Goal: Task Accomplishment & Management: Manage account settings

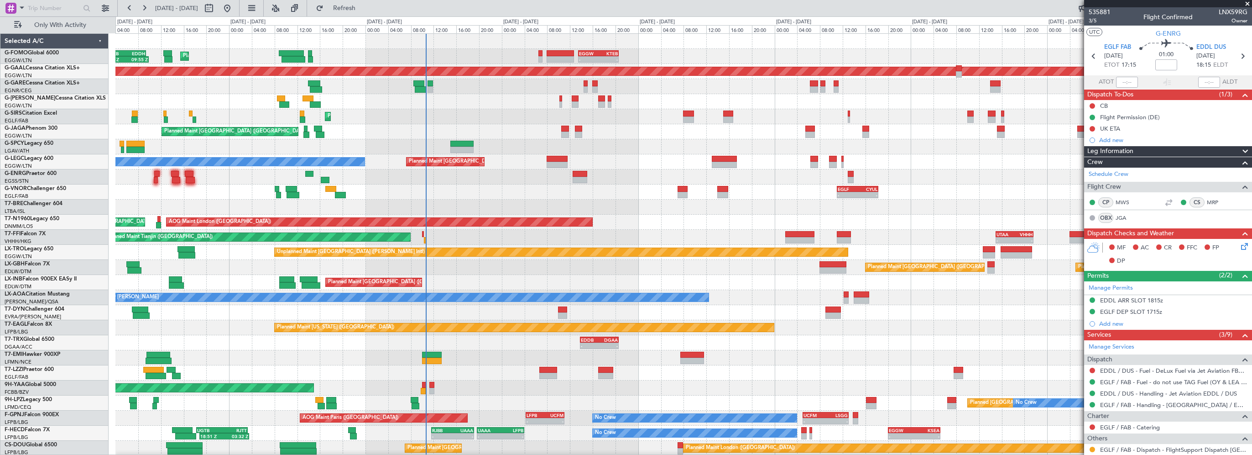
scroll to position [58, 0]
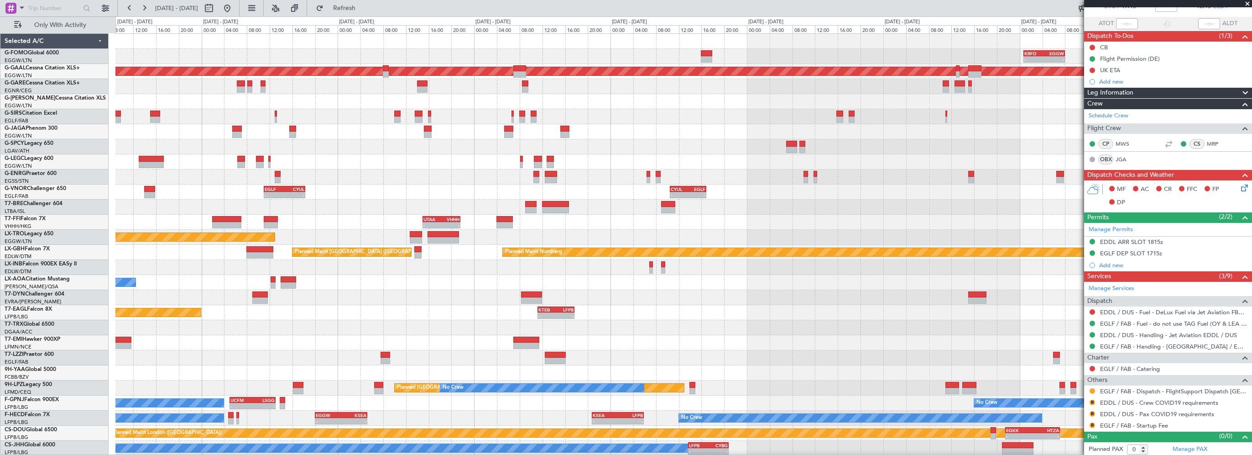
click at [470, 135] on div "- - KRFD 00:45 Z EGGW 08:00 Z EGGW 13:30 Z KTEB 20:35 Z - - Planned [GEOGRAPHIC…" at bounding box center [683, 245] width 1136 height 422
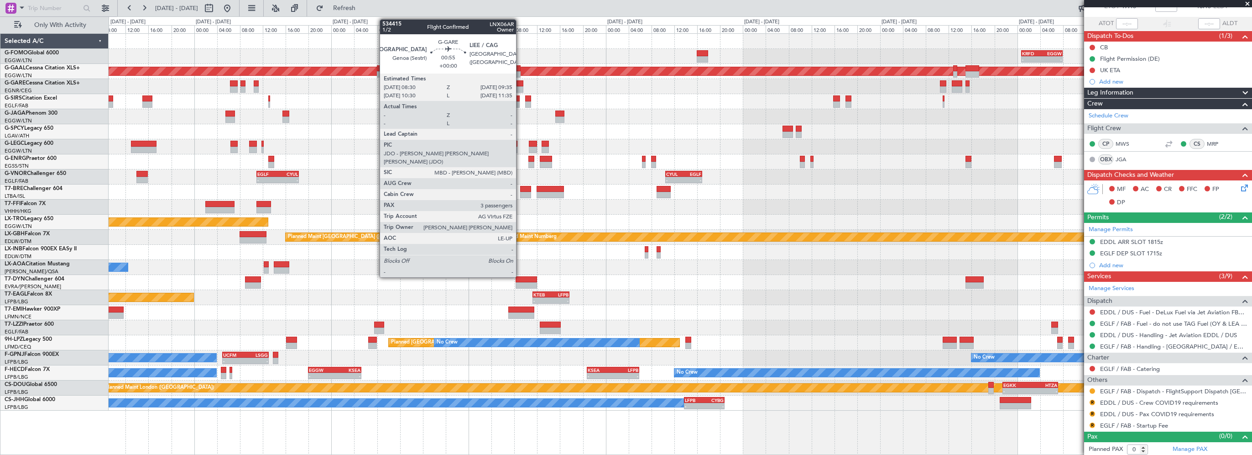
click at [520, 82] on div at bounding box center [520, 83] width 6 height 6
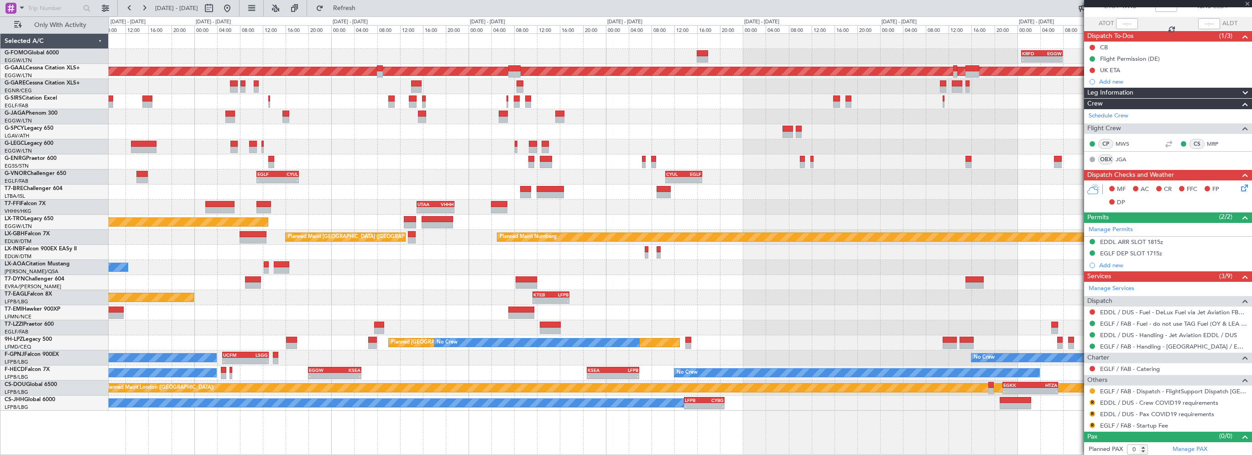
type input "3"
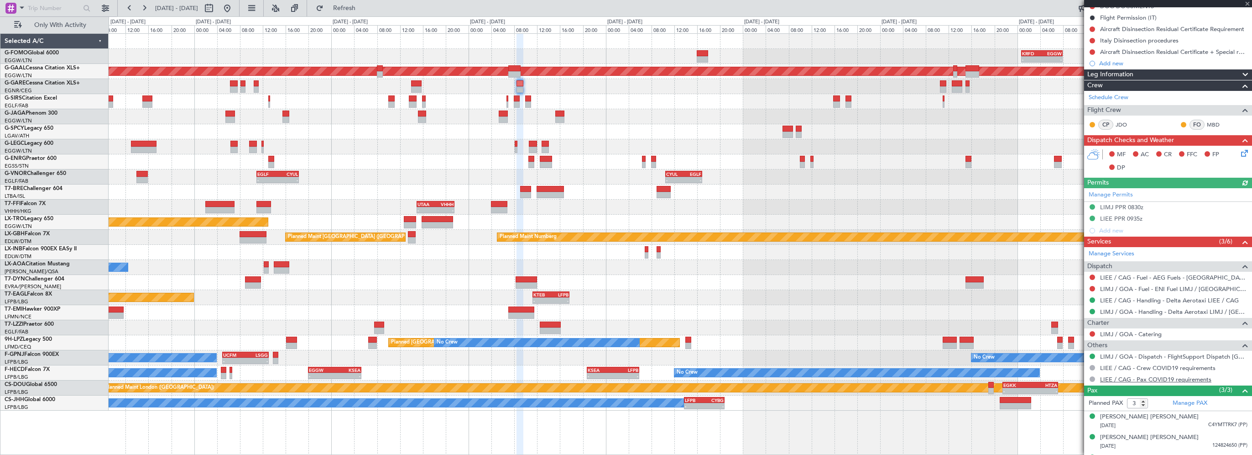
scroll to position [150, 0]
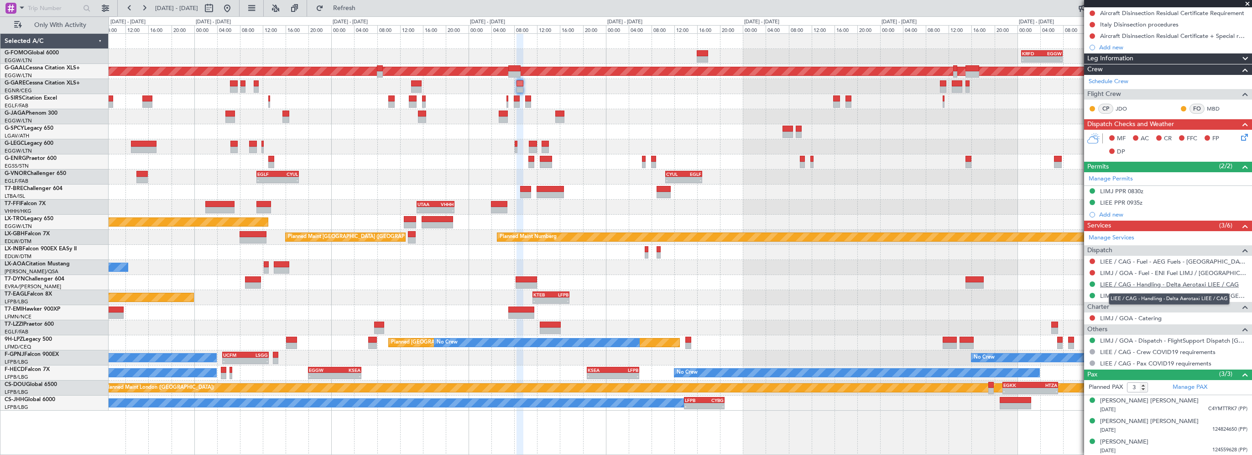
click at [1147, 284] on link "LIEE / CAG - Handling - Delta Aerotaxi LIEE / CAG" at bounding box center [1169, 284] width 139 height 8
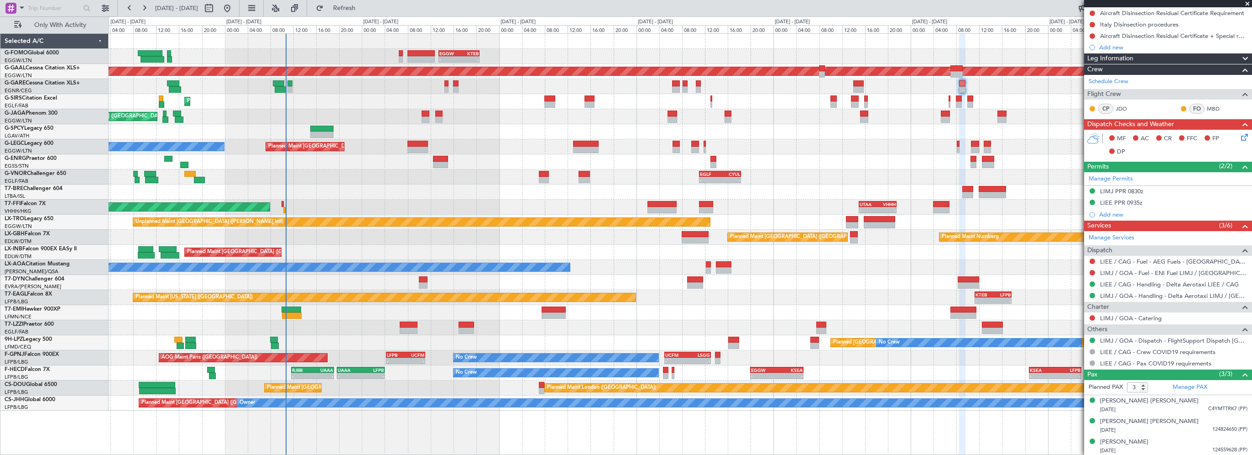
click at [686, 283] on div "EGGW 13:30 Z KTEB 20:35 Z - - Planned Maint [GEOGRAPHIC_DATA] ([GEOGRAPHIC_DATA…" at bounding box center [680, 222] width 1143 height 376
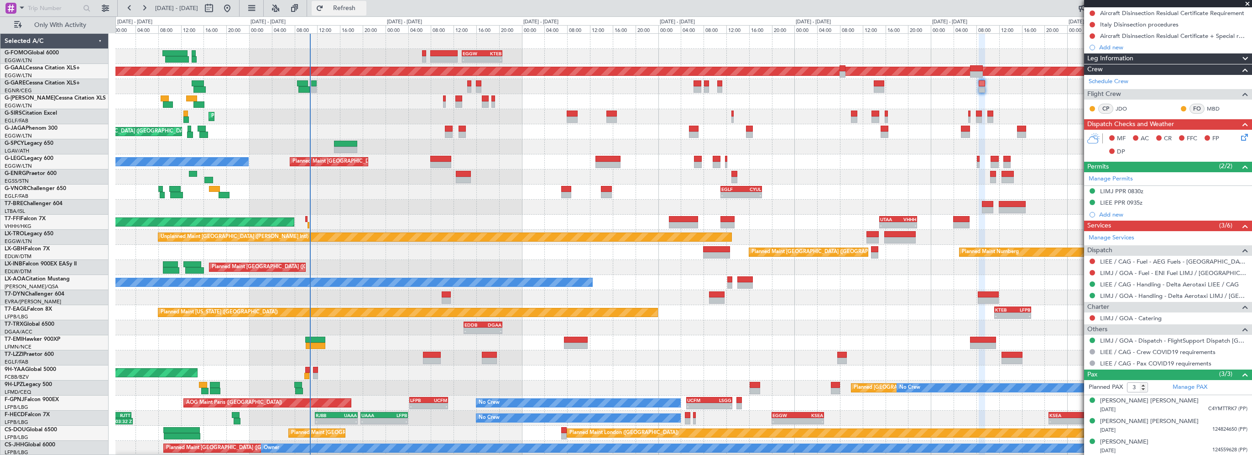
click at [364, 10] on span "Refresh" at bounding box center [344, 8] width 38 height 6
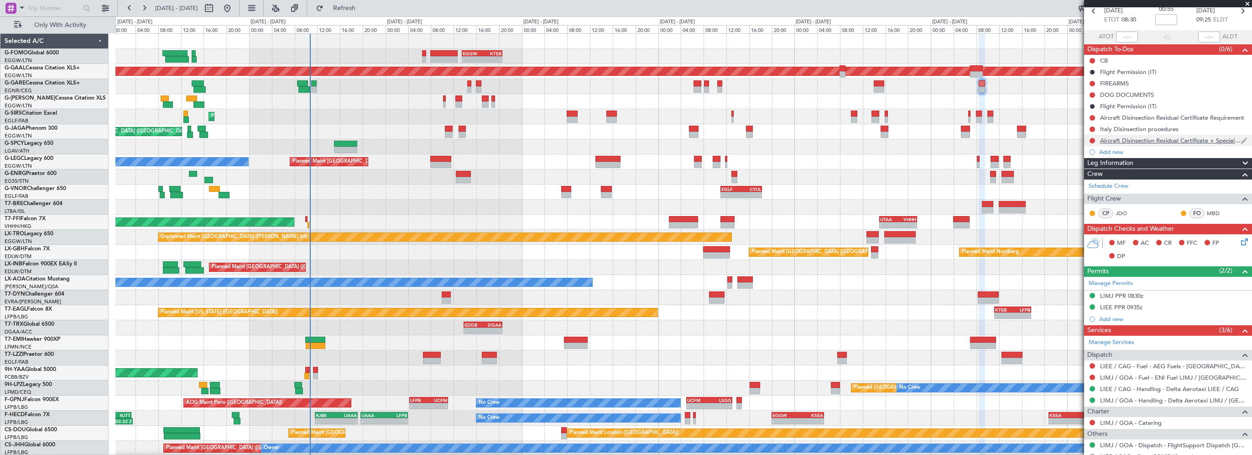
scroll to position [0, 0]
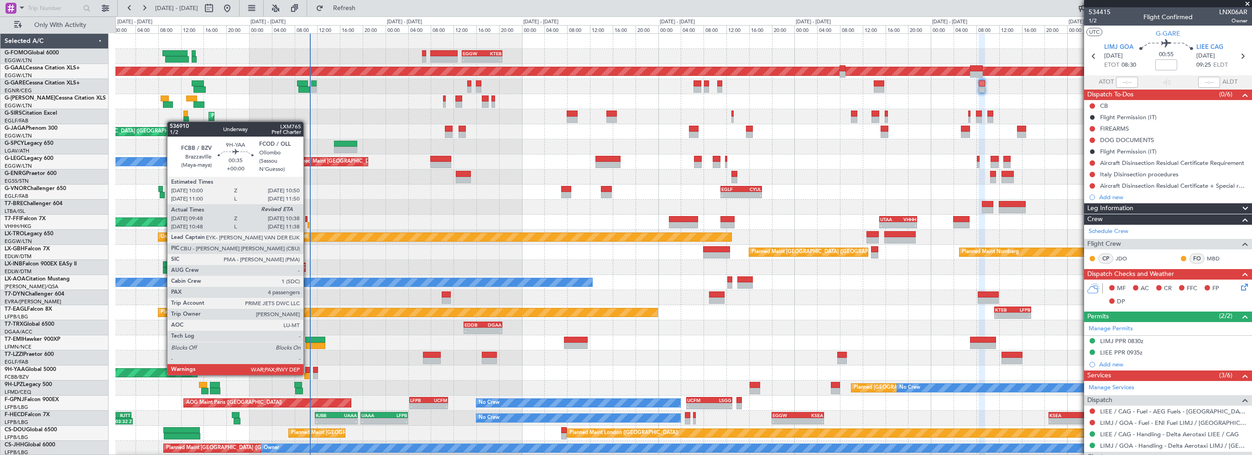
click at [308, 374] on div at bounding box center [306, 375] width 5 height 6
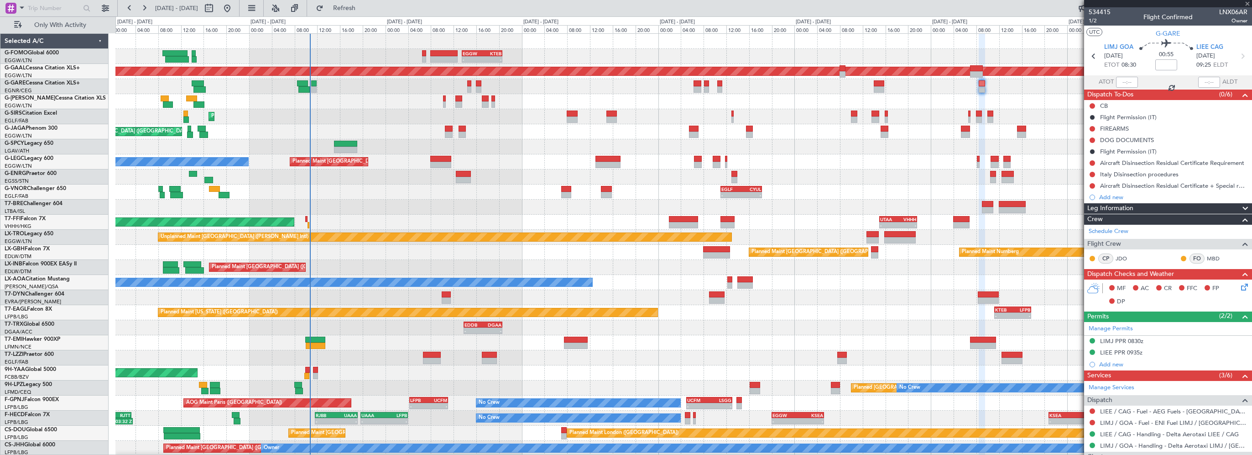
type input "09:58"
type input "4"
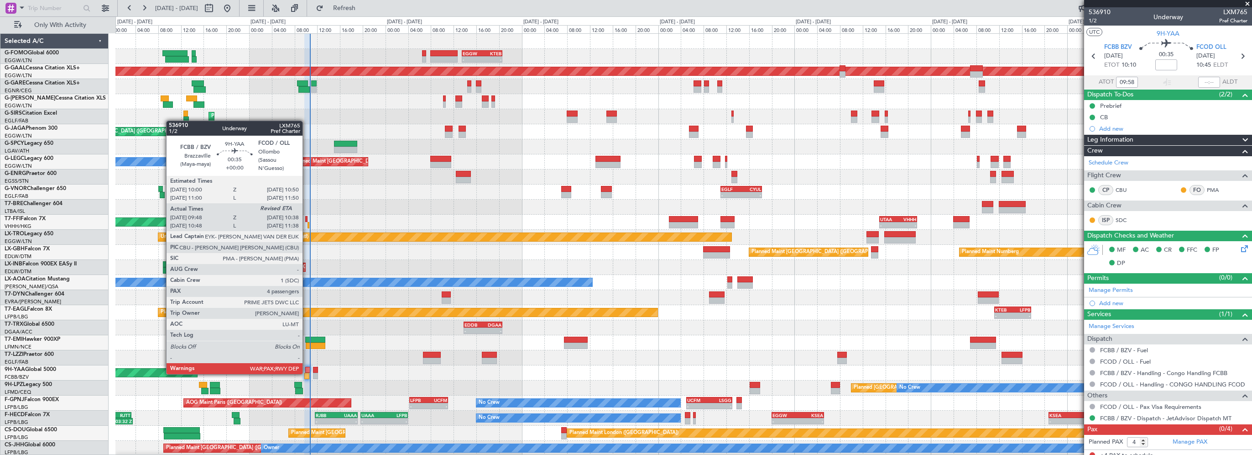
click at [307, 373] on div at bounding box center [306, 375] width 5 height 6
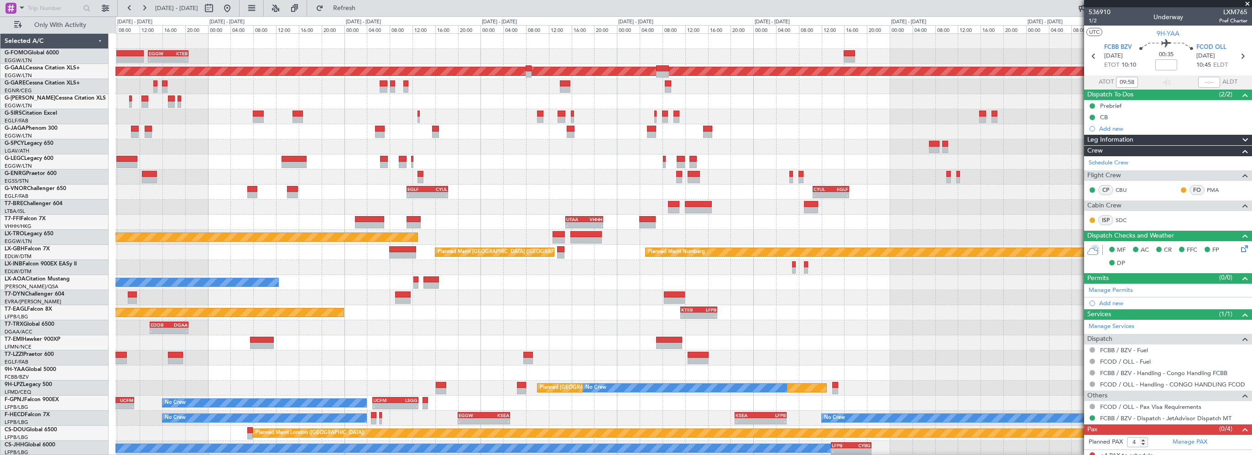
click at [575, 189] on div "- - EGGW 13:30 Z KTEB 20:35 Z - - KRFD 00:45 Z EGGW 08:00 Z Planned [GEOGRAPHIC…" at bounding box center [683, 245] width 1136 height 422
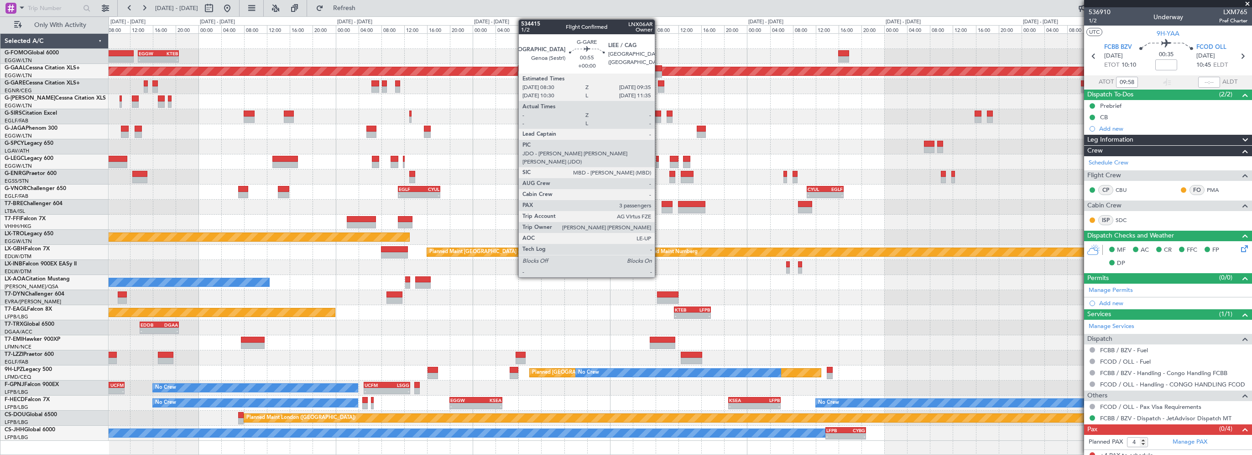
click at [659, 82] on div at bounding box center [661, 83] width 6 height 6
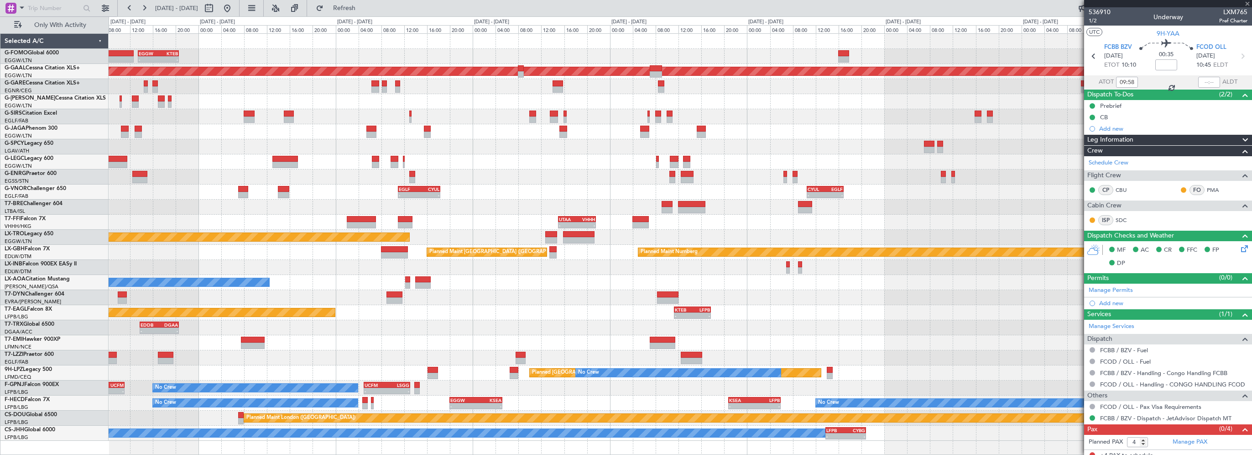
type input "3"
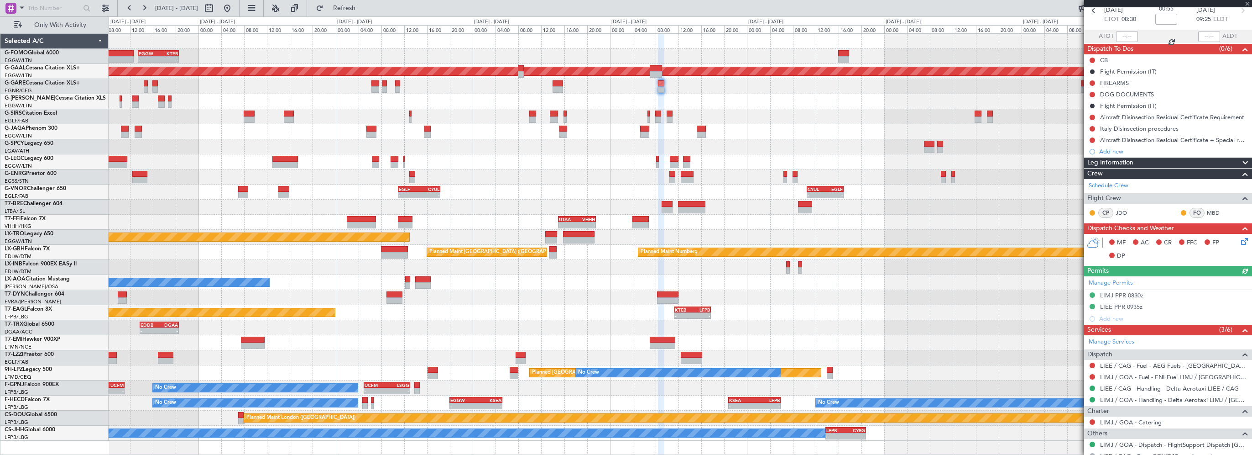
scroll to position [150, 0]
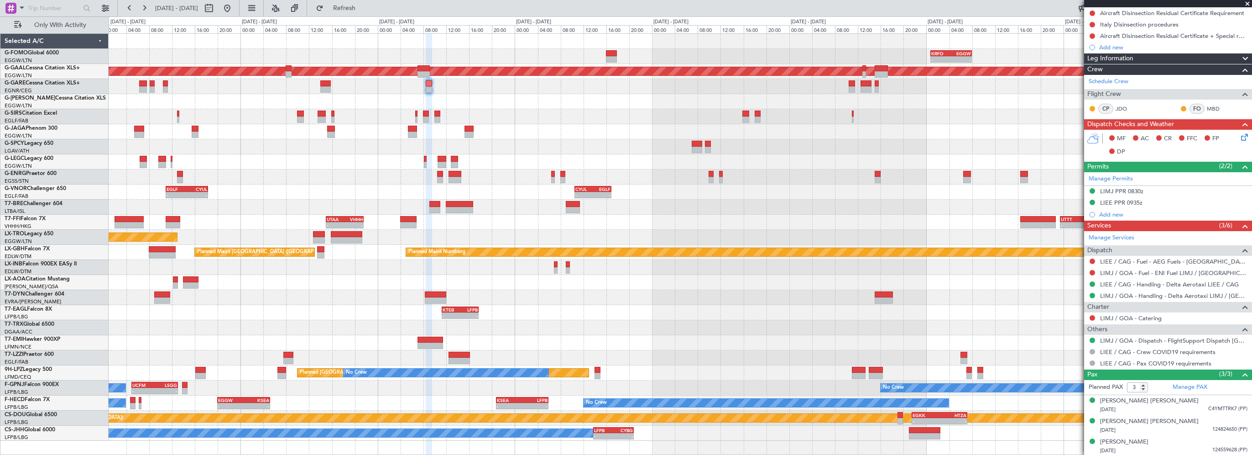
click at [599, 86] on div "- - KRFD 00:45 Z EGGW 08:00 Z EGGW 13:30 Z KTEB 20:35 Z - - Planned [GEOGRAPHIC…" at bounding box center [680, 237] width 1143 height 407
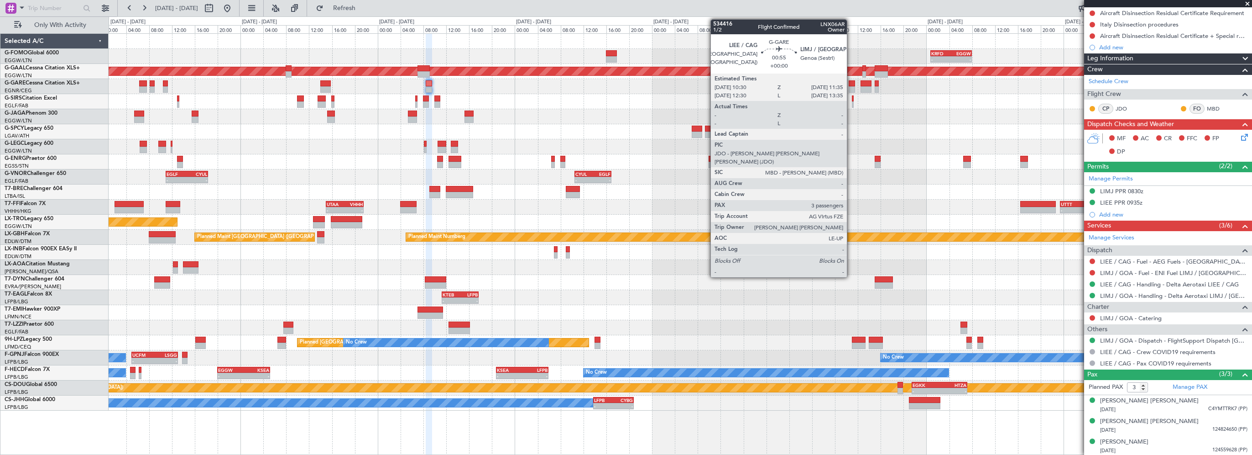
click at [851, 83] on div at bounding box center [852, 83] width 6 height 6
click at [851, 80] on div at bounding box center [852, 83] width 6 height 6
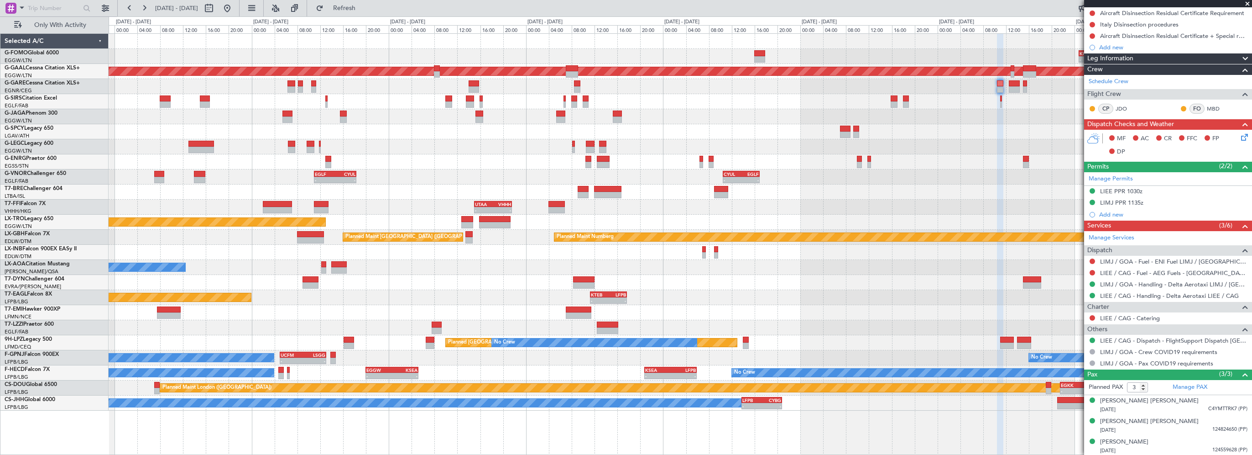
click at [787, 101] on div "- - KRFD 00:45 Z EGGW 08:00 Z EGGW 13:30 Z KTEB 20:35 Z - - Planned [GEOGRAPHIC…" at bounding box center [680, 222] width 1143 height 376
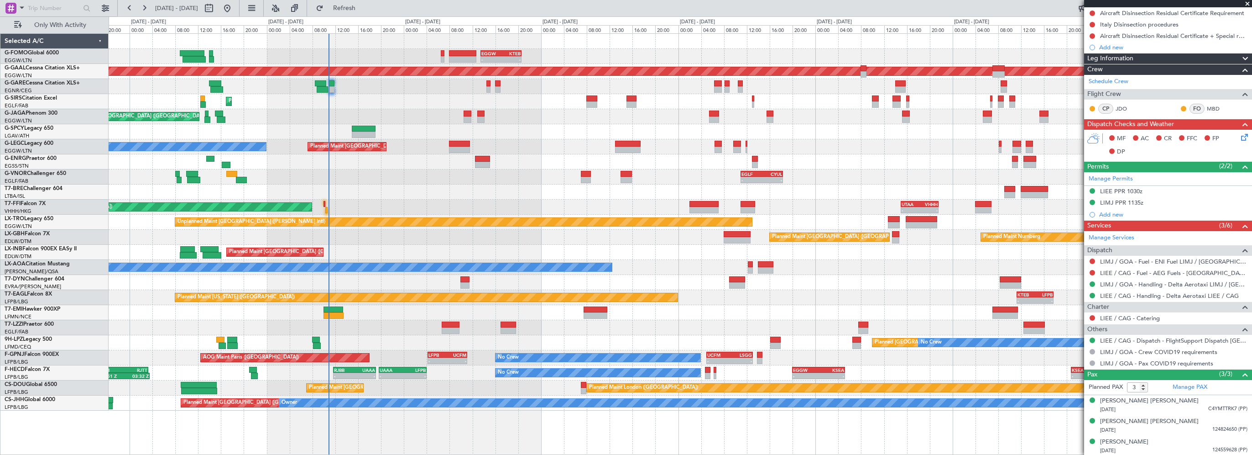
click at [907, 143] on div "EGGW 13:30 Z KTEB 20:35 Z - - Planned Maint [GEOGRAPHIC_DATA] ([GEOGRAPHIC_DATA…" at bounding box center [680, 222] width 1143 height 376
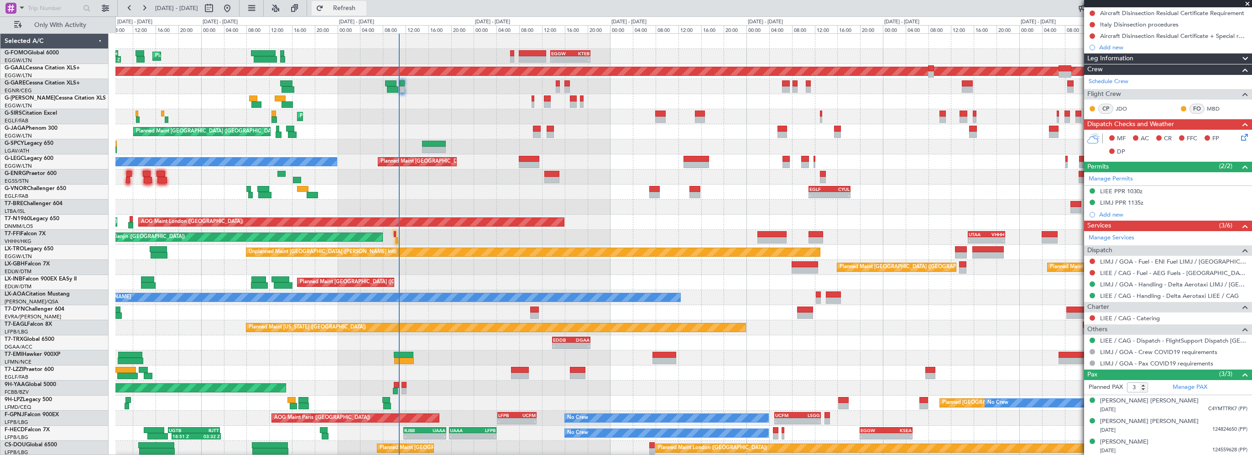
click at [359, 7] on span "Refresh" at bounding box center [344, 8] width 38 height 6
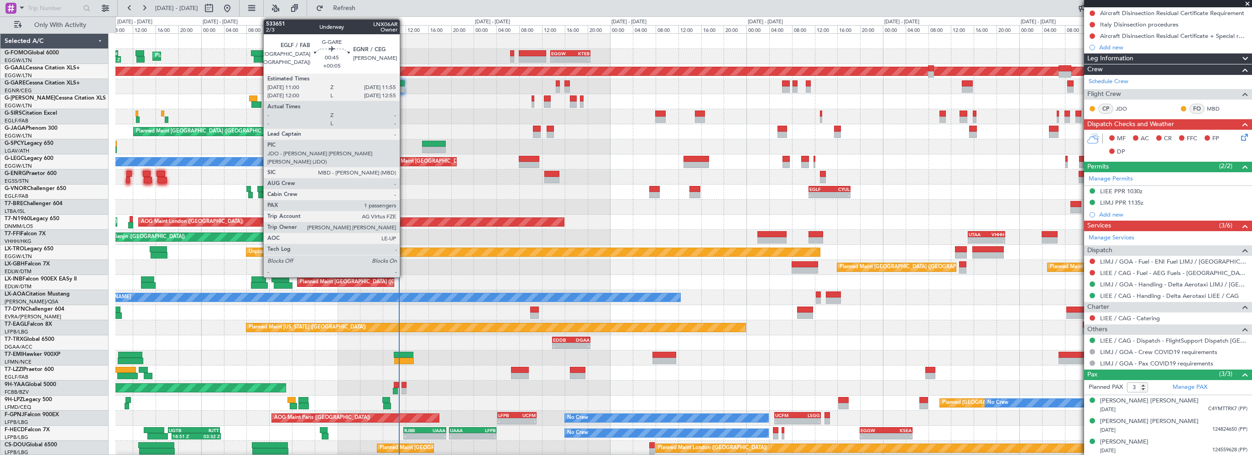
click at [404, 83] on div at bounding box center [402, 83] width 5 height 6
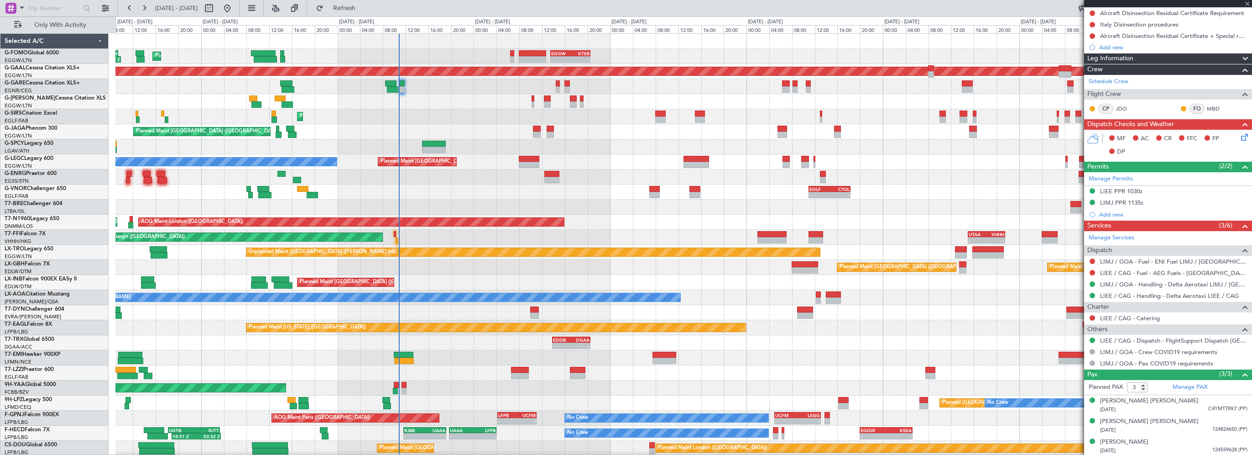
type input "+00:05"
type input "1"
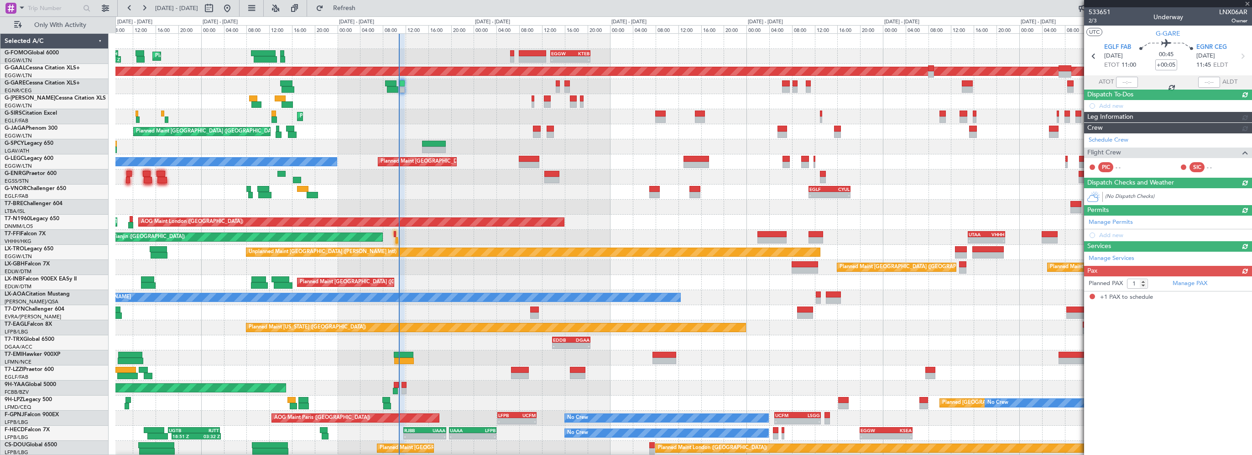
scroll to position [0, 0]
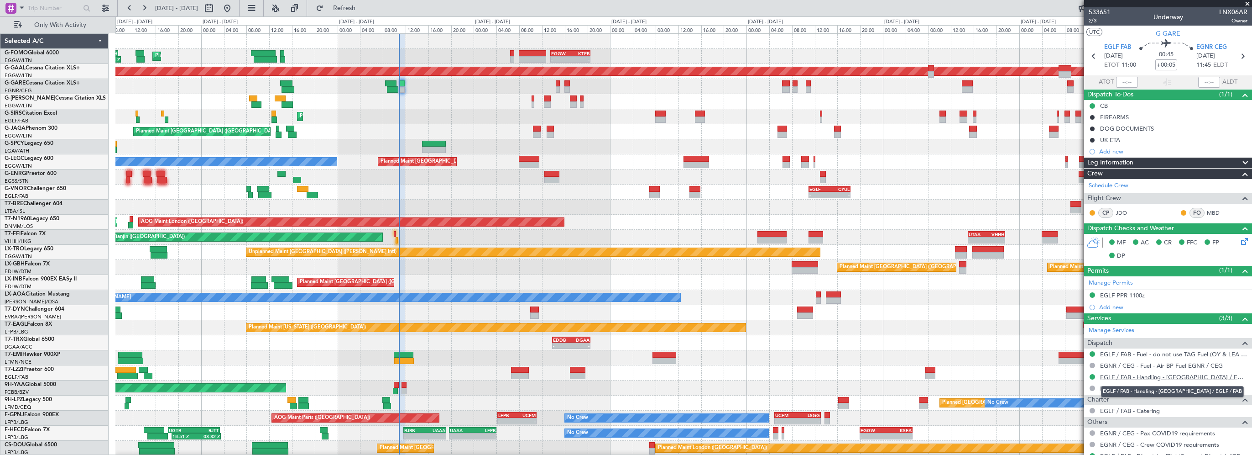
click at [1163, 377] on link "EGLF / FAB - Handling - [GEOGRAPHIC_DATA] / EGLF / FAB" at bounding box center [1173, 377] width 147 height 8
click at [1199, 375] on link "EGLF / FAB - Handling - [GEOGRAPHIC_DATA] / EGLF / FAB" at bounding box center [1173, 377] width 147 height 8
click at [439, 94] on div "Planned Maint [GEOGRAPHIC_DATA] ([GEOGRAPHIC_DATA])" at bounding box center [683, 101] width 1136 height 15
click at [979, 187] on div "- - EGLF 11:00 Z CYUL 18:20 Z - - CYUL 10:30 Z EGLF 16:55 Z Planned Maint [GEOG…" at bounding box center [683, 191] width 1136 height 15
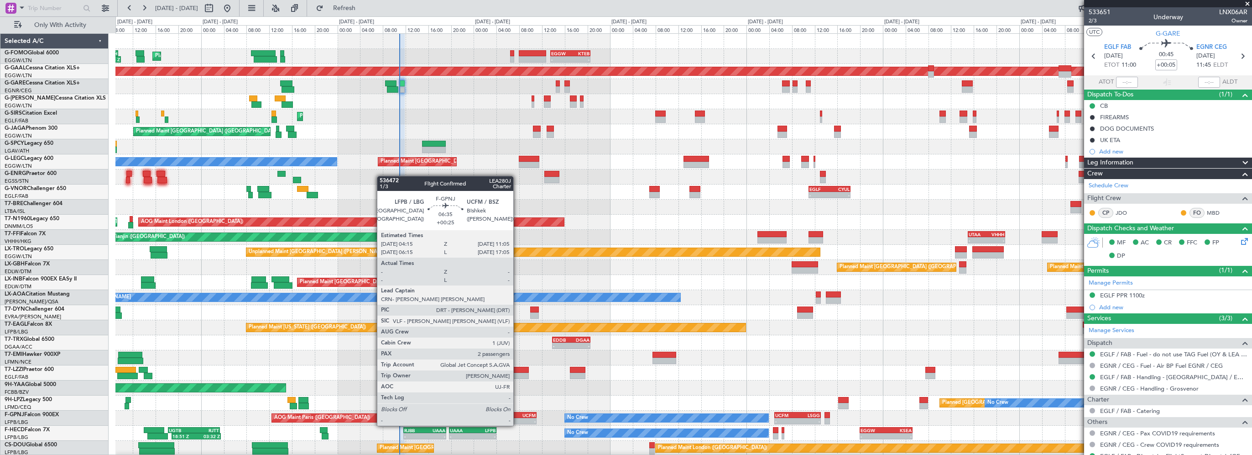
click at [517, 416] on div "UCFM" at bounding box center [526, 414] width 19 height 5
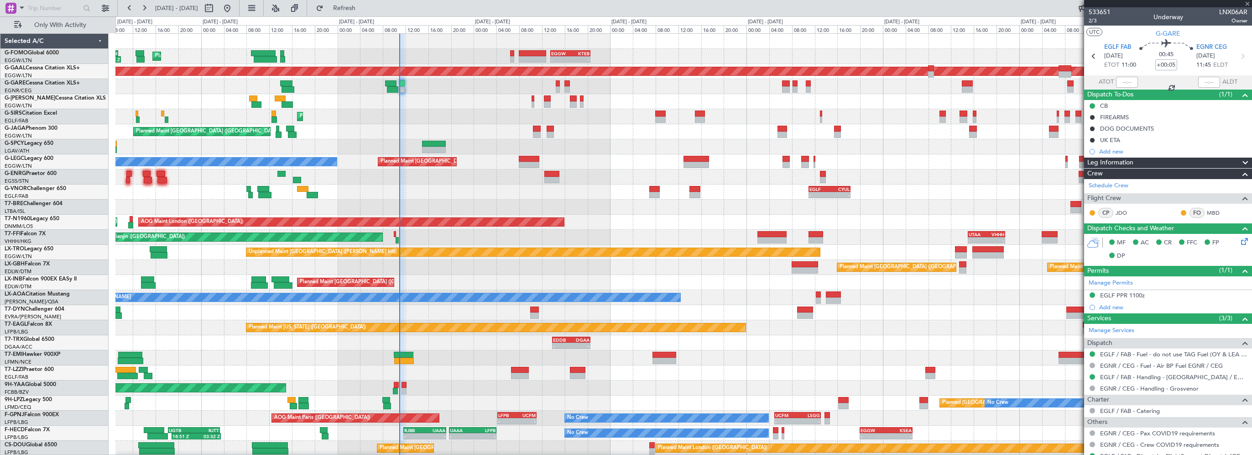
type input "+00:25"
type input "2"
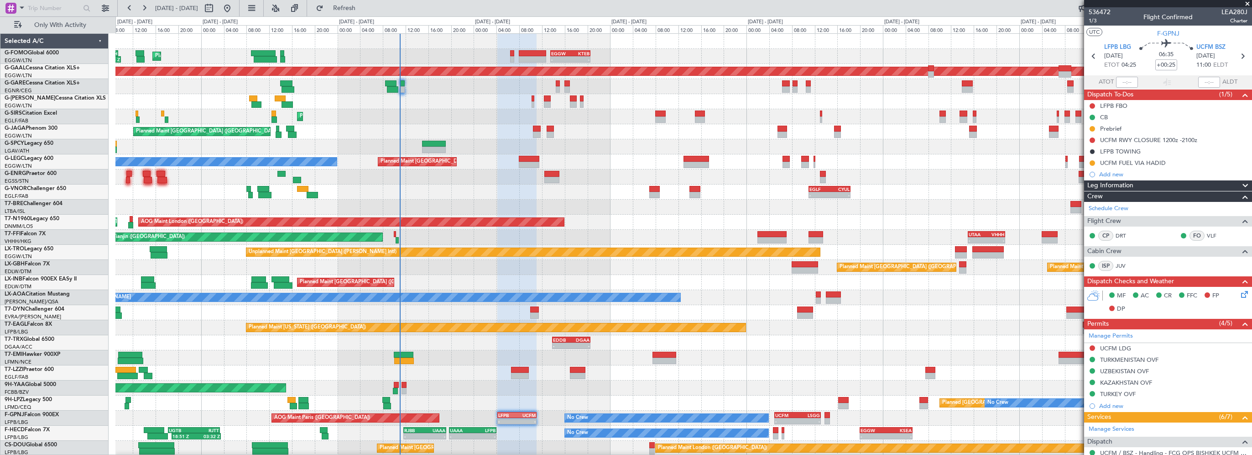
click at [430, 177] on div "Planned Maint [GEOGRAPHIC_DATA] ([GEOGRAPHIC_DATA]) No Crew" at bounding box center [683, 176] width 1136 height 15
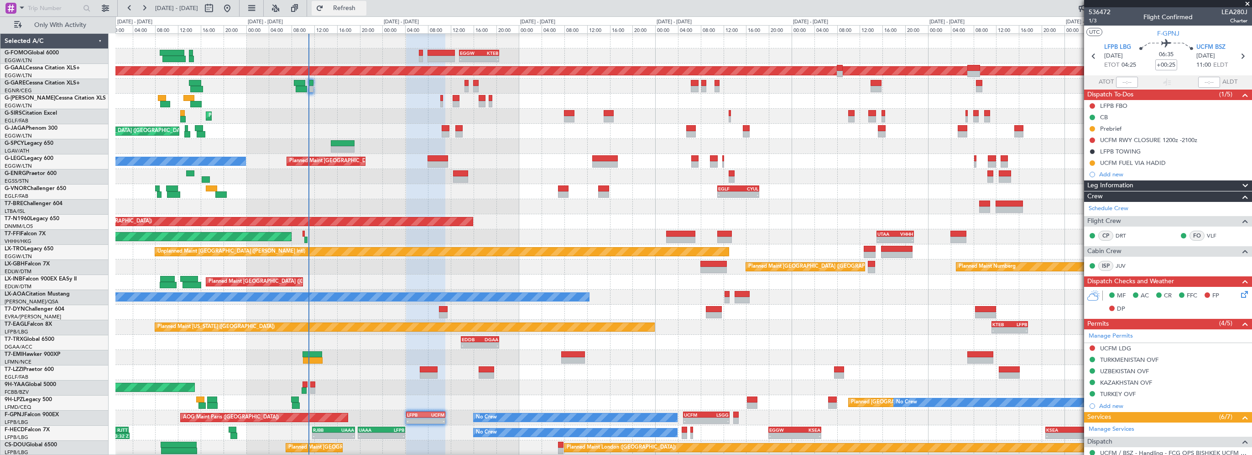
click at [360, 6] on span "Refresh" at bounding box center [344, 8] width 38 height 6
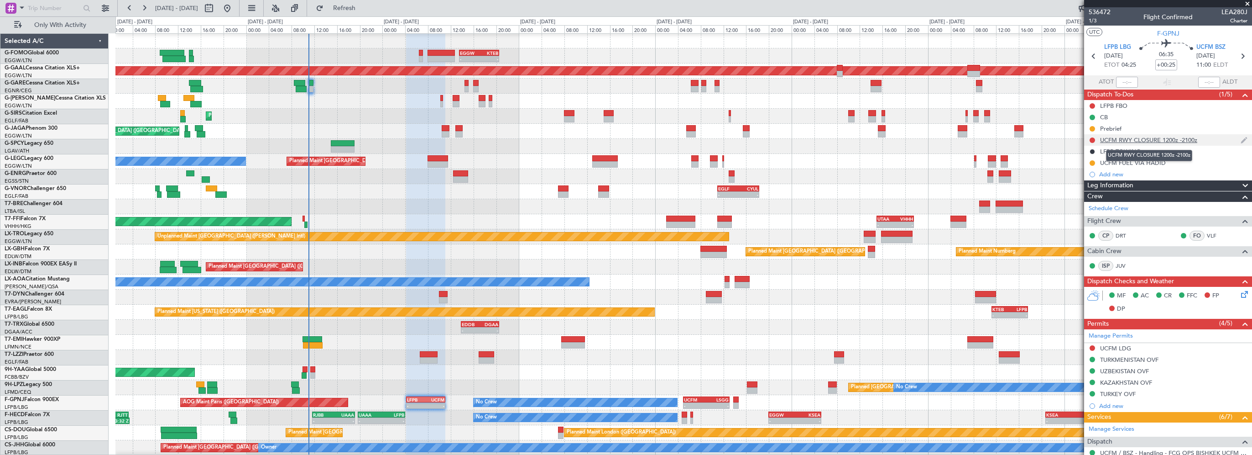
click at [1149, 141] on div "UCFM RWY CLOSURE 1200z -2100z" at bounding box center [1148, 140] width 97 height 8
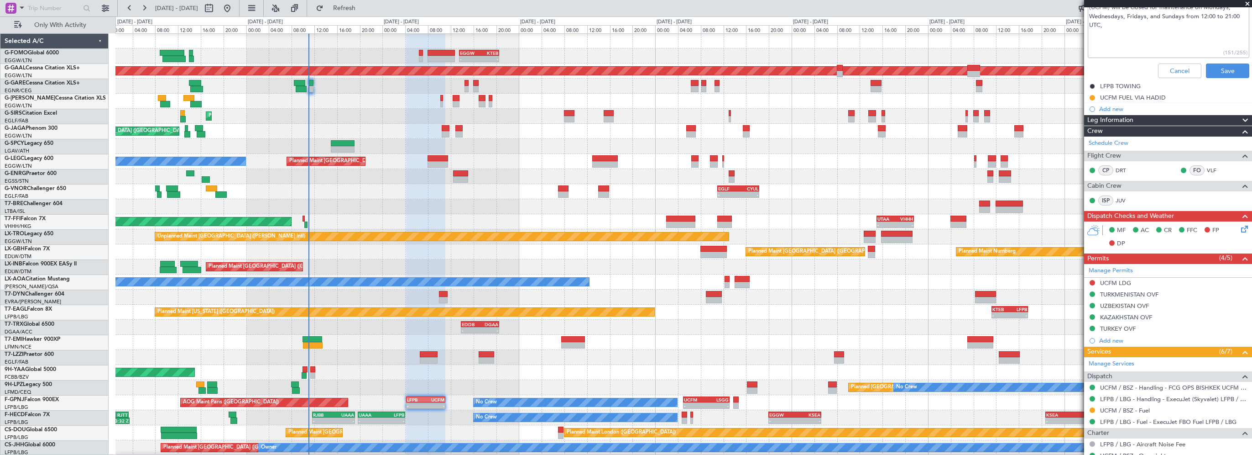
scroll to position [84, 0]
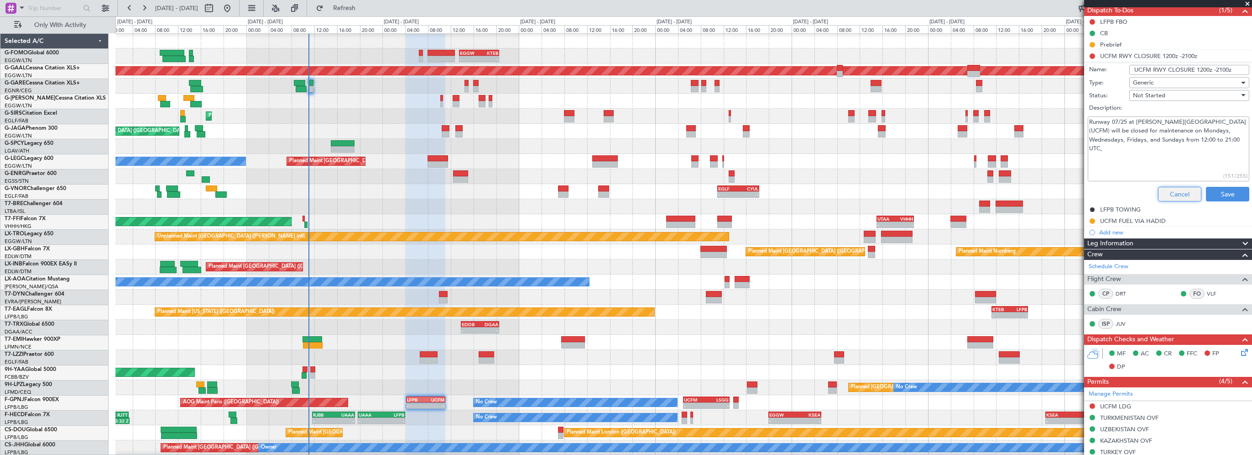
click at [1172, 193] on button "Cancel" at bounding box center [1179, 194] width 43 height 15
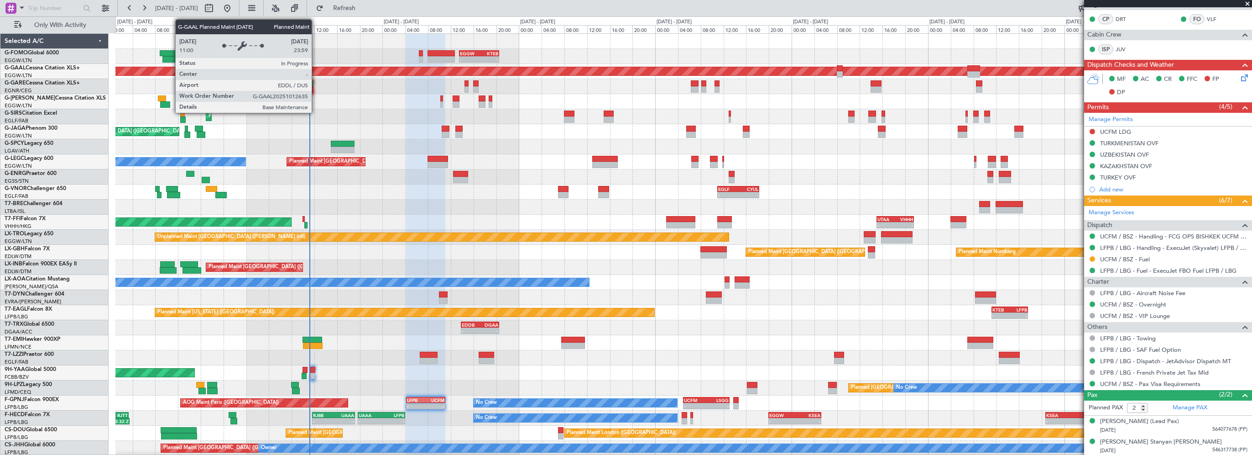
scroll to position [0, 0]
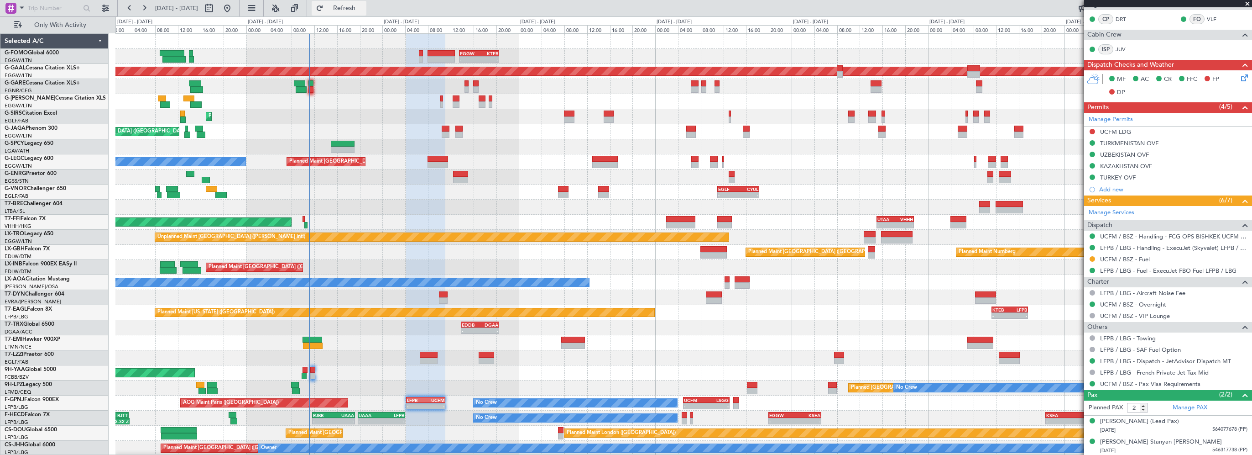
click at [366, 2] on button "Refresh" at bounding box center [339, 8] width 55 height 15
click at [377, 200] on div "- - EGGW 13:30 Z KTEB 20:35 Z Planned Maint [GEOGRAPHIC_DATA] ([GEOGRAPHIC_DATA…" at bounding box center [683, 245] width 1136 height 422
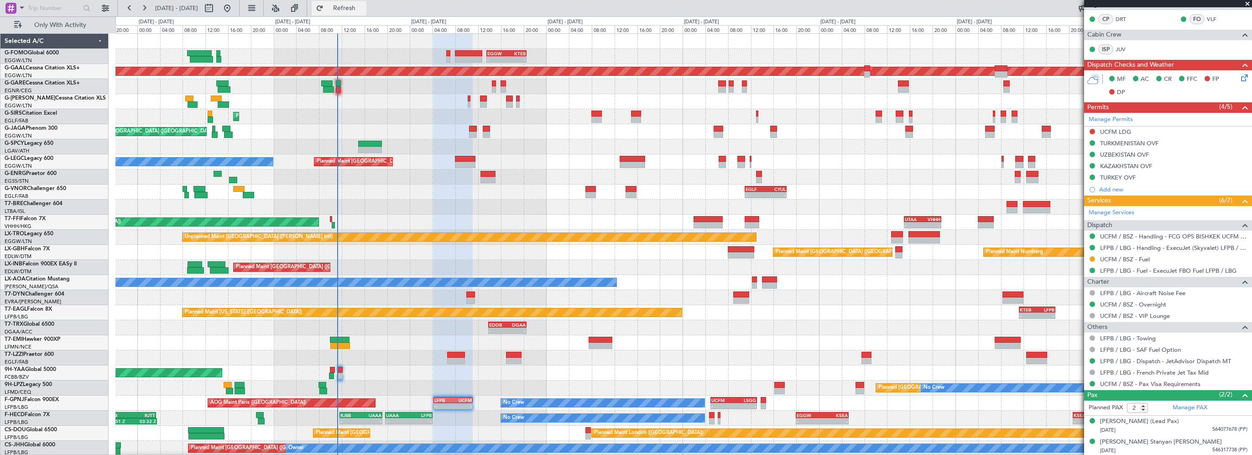
click at [360, 4] on button "Refresh" at bounding box center [339, 8] width 55 height 15
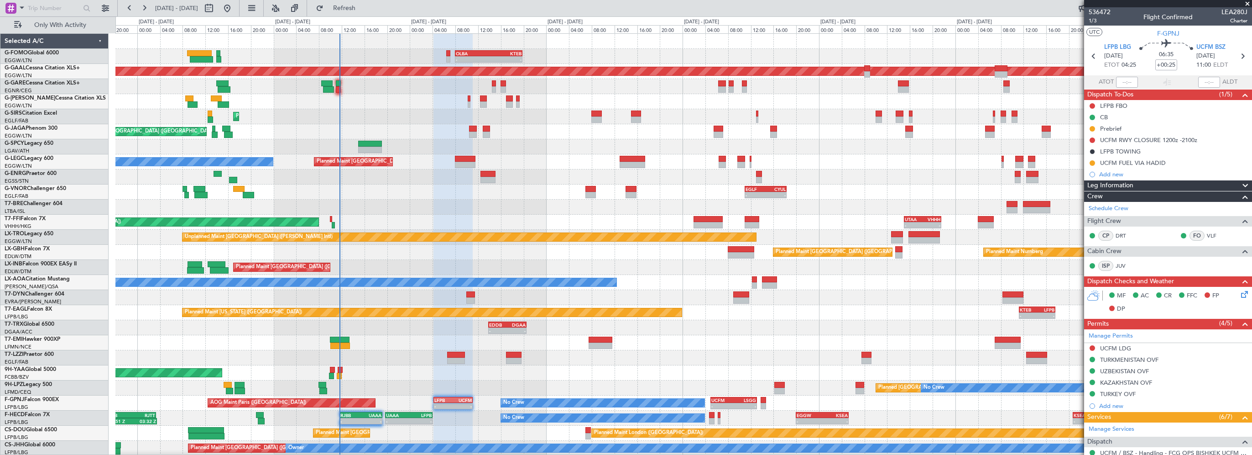
scroll to position [216, 0]
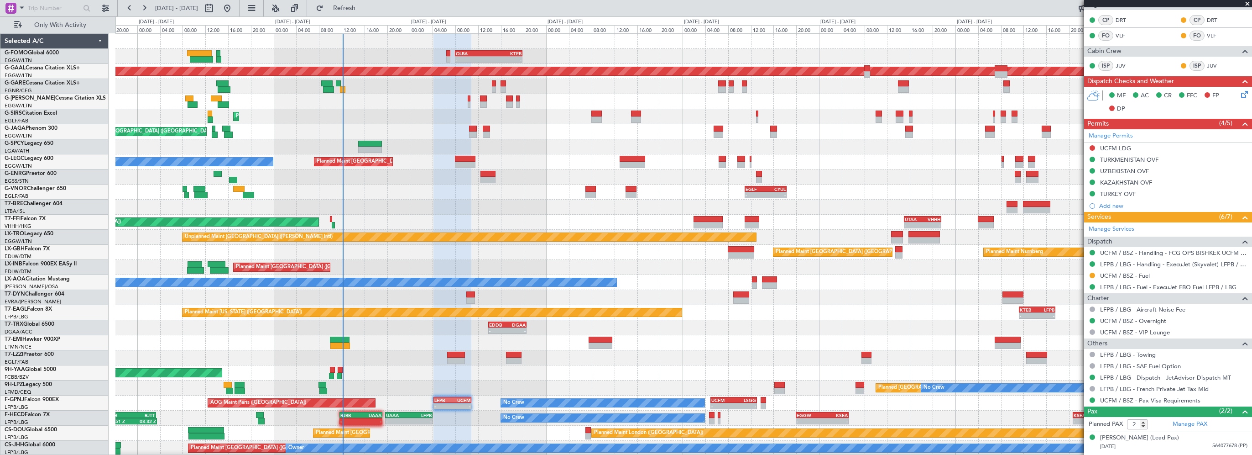
click at [387, 325] on div "- - OLBA 08:00 Z KTEB 19:50 Z Planned Maint London (Luton) KTEB 02:30 Z EDDH 09…" at bounding box center [683, 245] width 1136 height 422
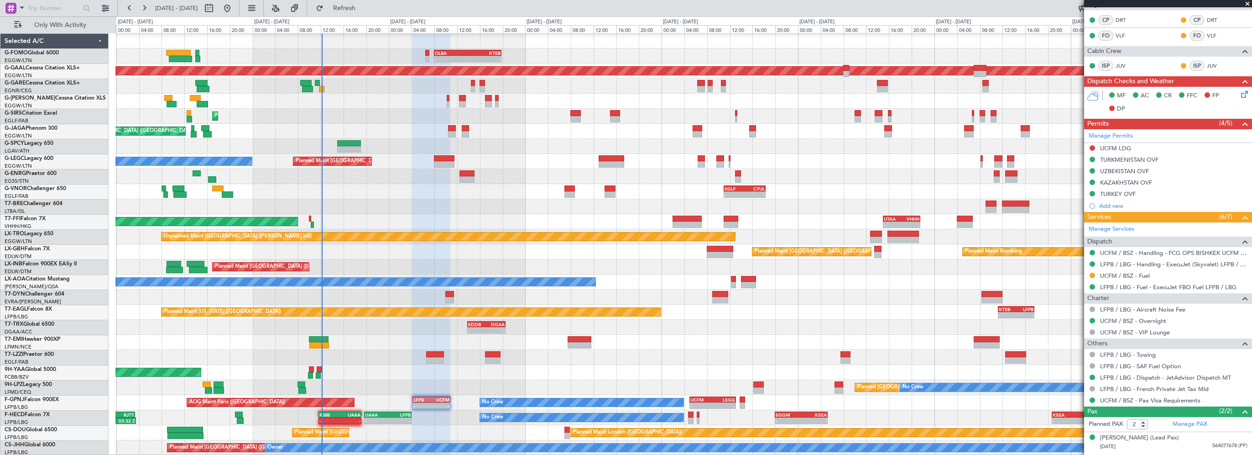
scroll to position [0, 0]
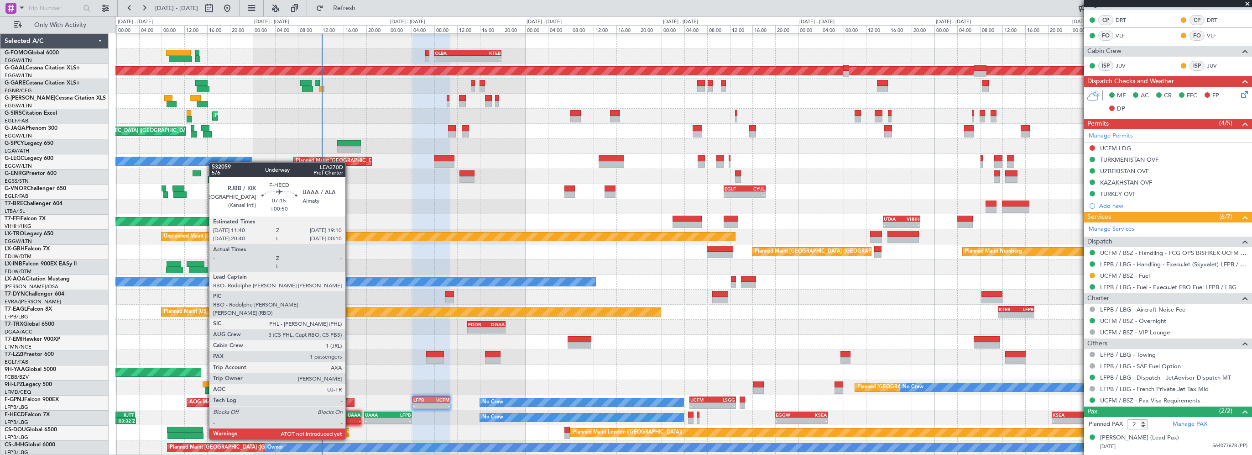
click at [350, 413] on div "UAAA" at bounding box center [350, 414] width 21 height 5
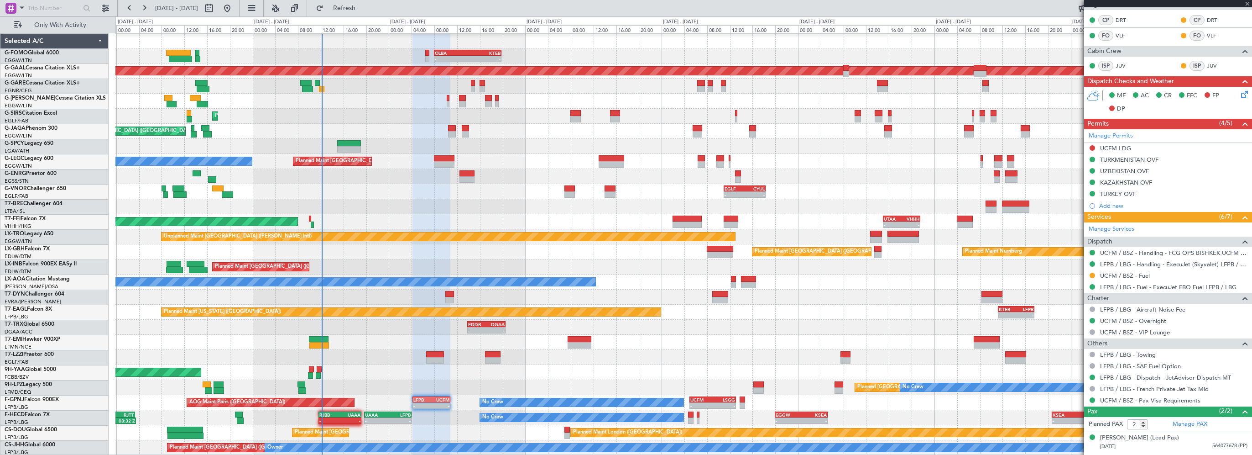
type input "+00:50"
type input "1"
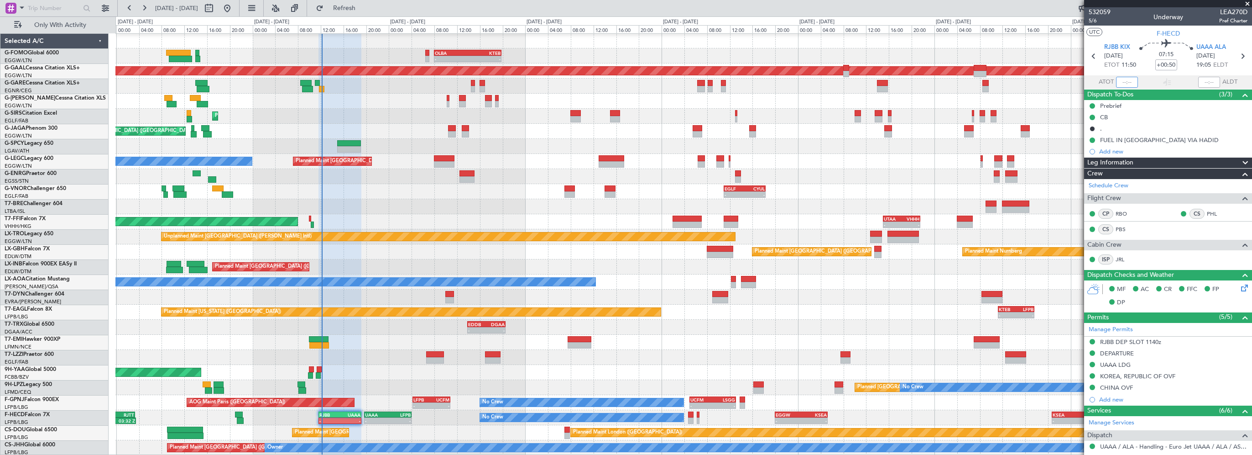
click at [1126, 85] on input "text" at bounding box center [1127, 82] width 22 height 11
type input "12:12"
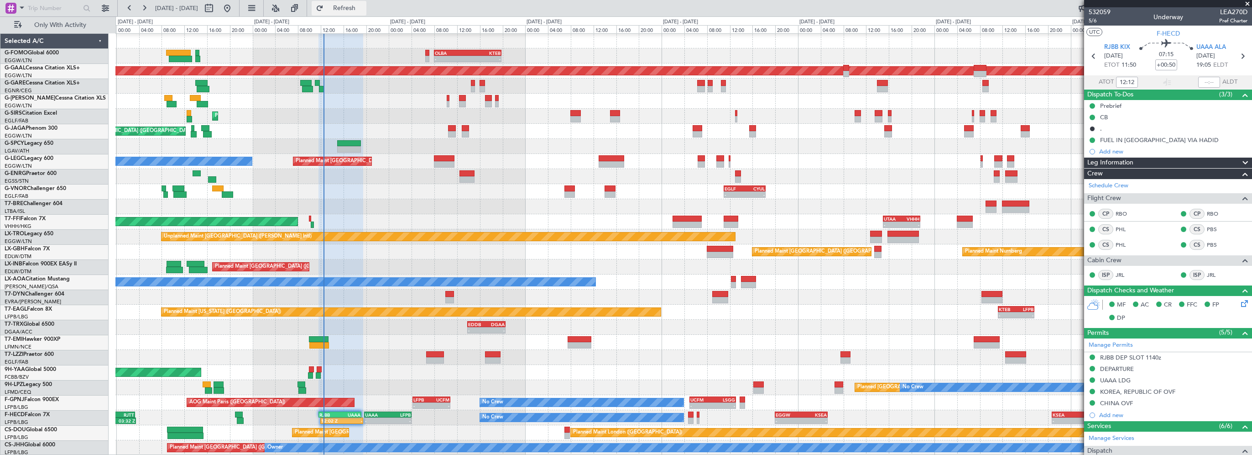
click at [364, 10] on span "Refresh" at bounding box center [344, 8] width 38 height 6
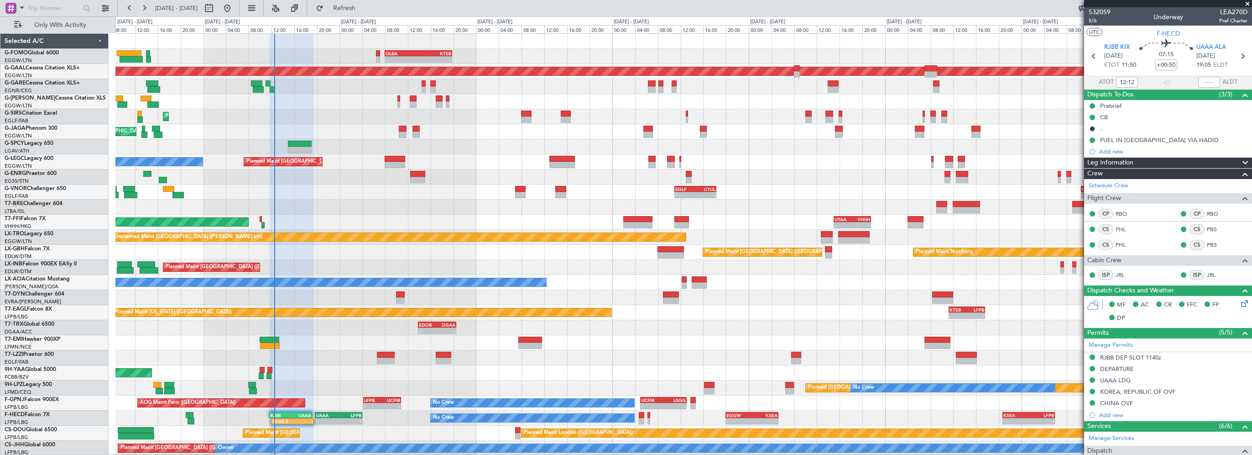
click at [344, 209] on div "- - OLBA 08:00 Z KTEB 19:50 Z Planned Maint London (Luton) KTEB 02:30 Z EDDH 09…" at bounding box center [683, 245] width 1136 height 422
click at [364, 5] on span "Refresh" at bounding box center [344, 8] width 38 height 6
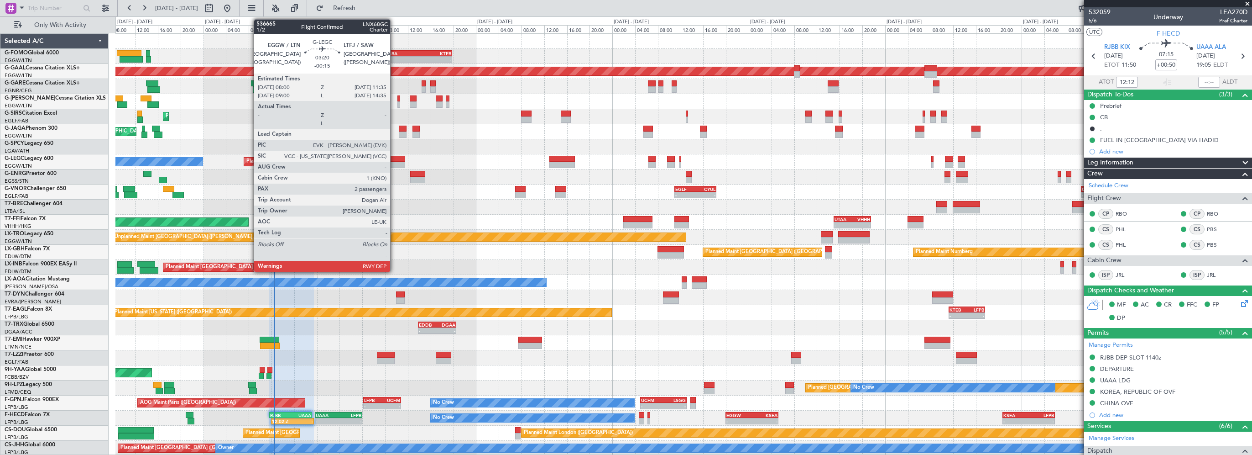
click at [394, 160] on div at bounding box center [395, 159] width 21 height 6
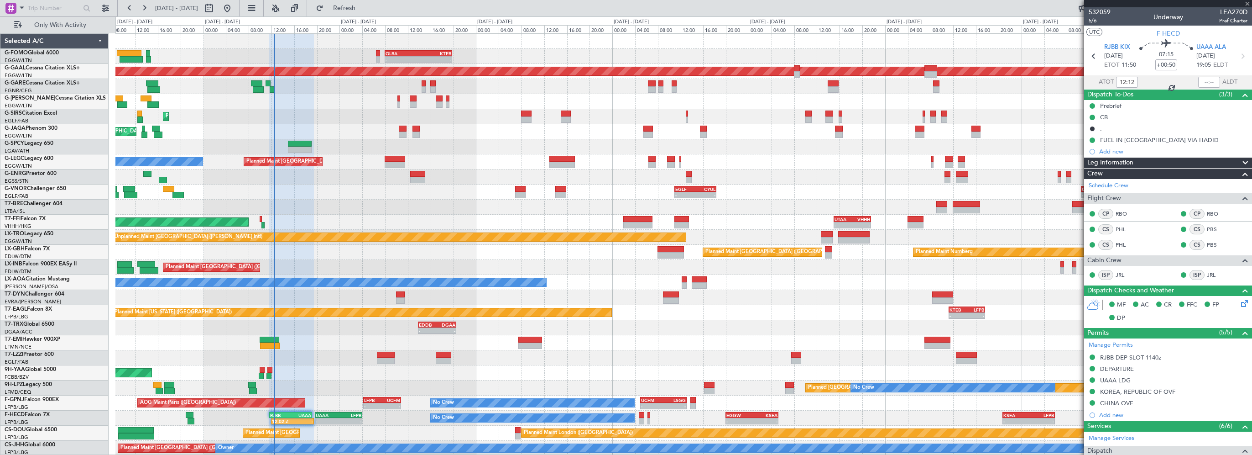
type input "-00:15"
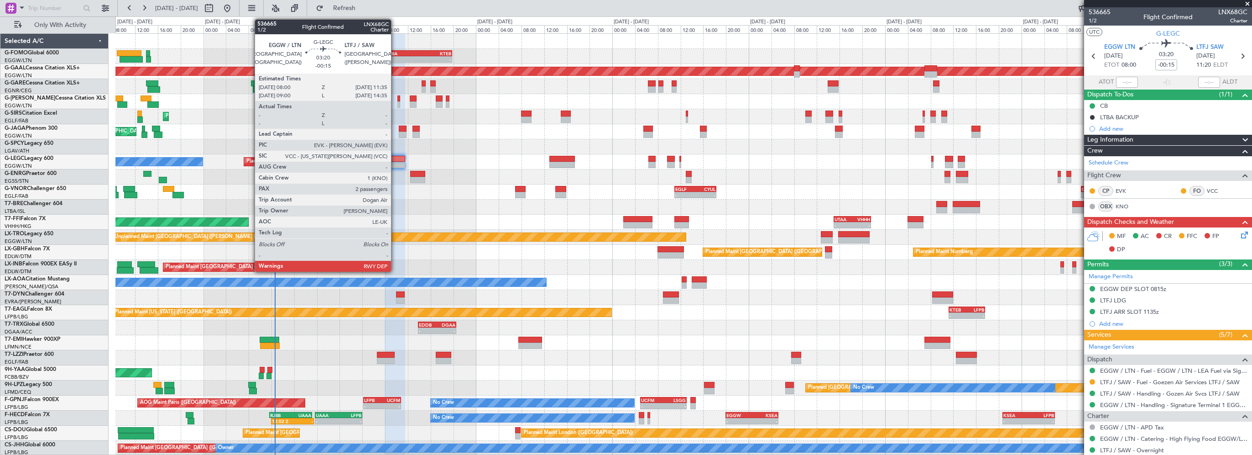
click at [395, 158] on div at bounding box center [395, 159] width 21 height 6
click at [396, 156] on div at bounding box center [395, 159] width 21 height 6
click at [396, 159] on div at bounding box center [395, 159] width 21 height 6
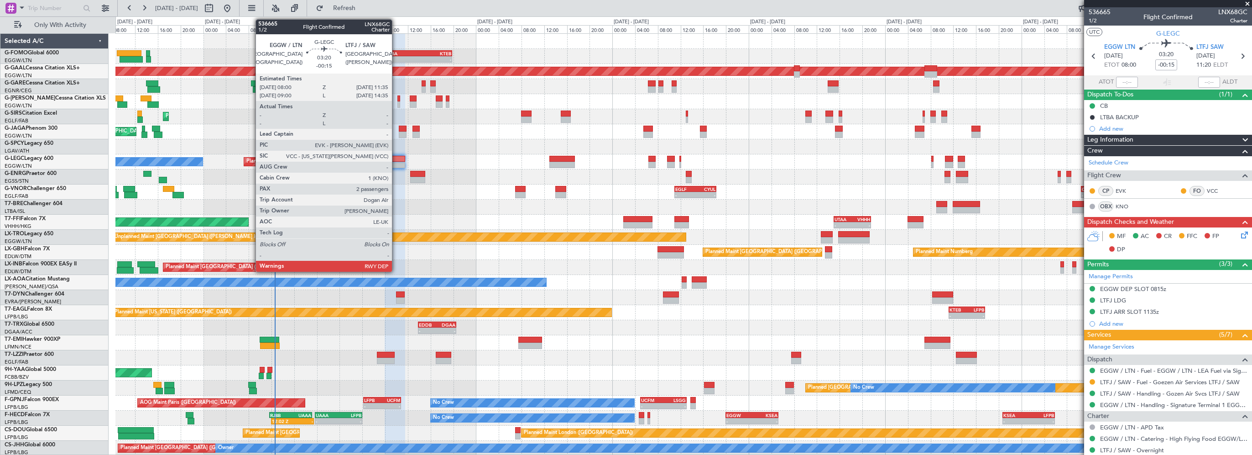
click at [396, 159] on div at bounding box center [395, 159] width 21 height 6
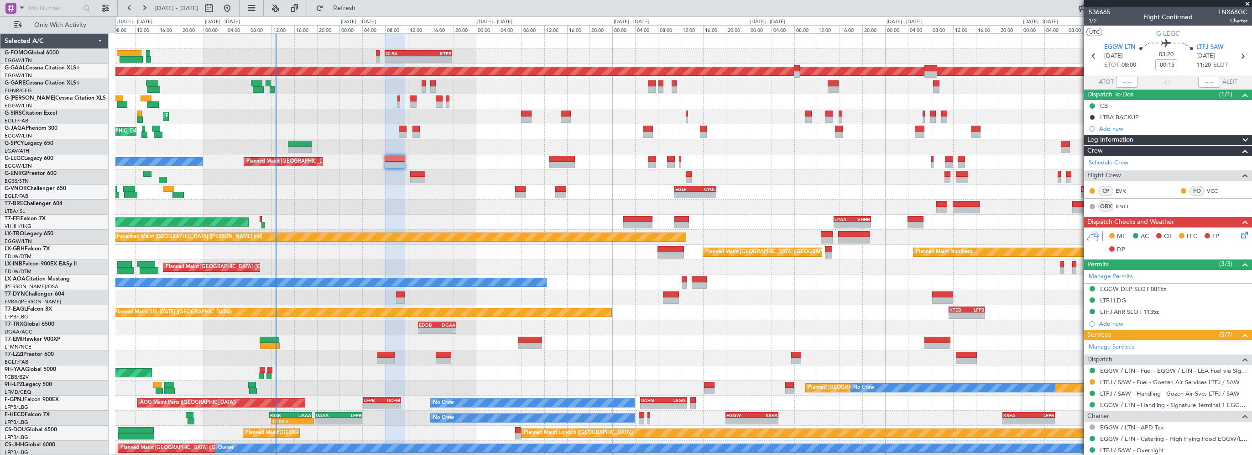
click at [1239, 234] on icon at bounding box center [1242, 233] width 7 height 7
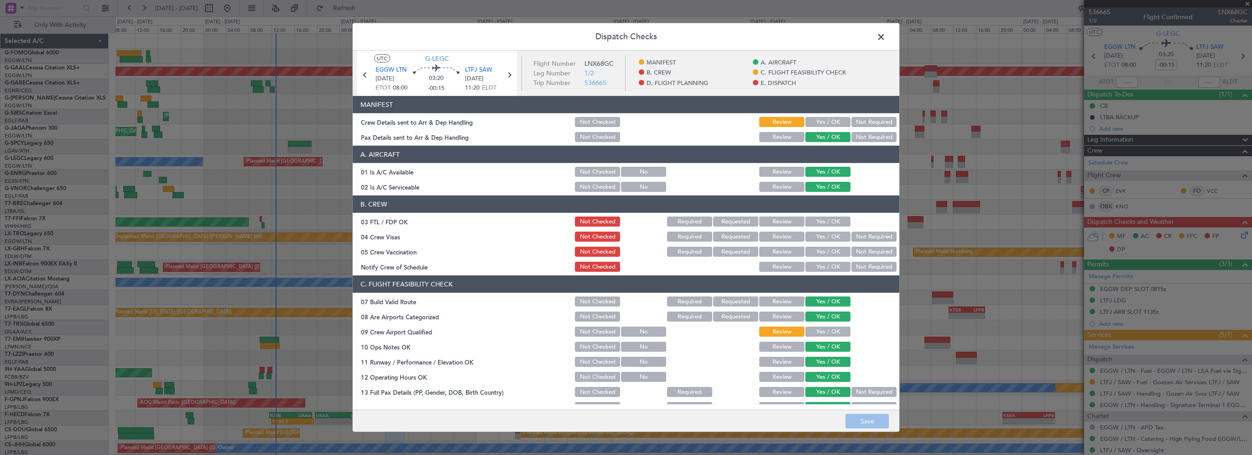
click at [830, 125] on button "Yes / OK" at bounding box center [827, 122] width 45 height 10
click at [828, 333] on button "Yes / OK" at bounding box center [827, 331] width 45 height 10
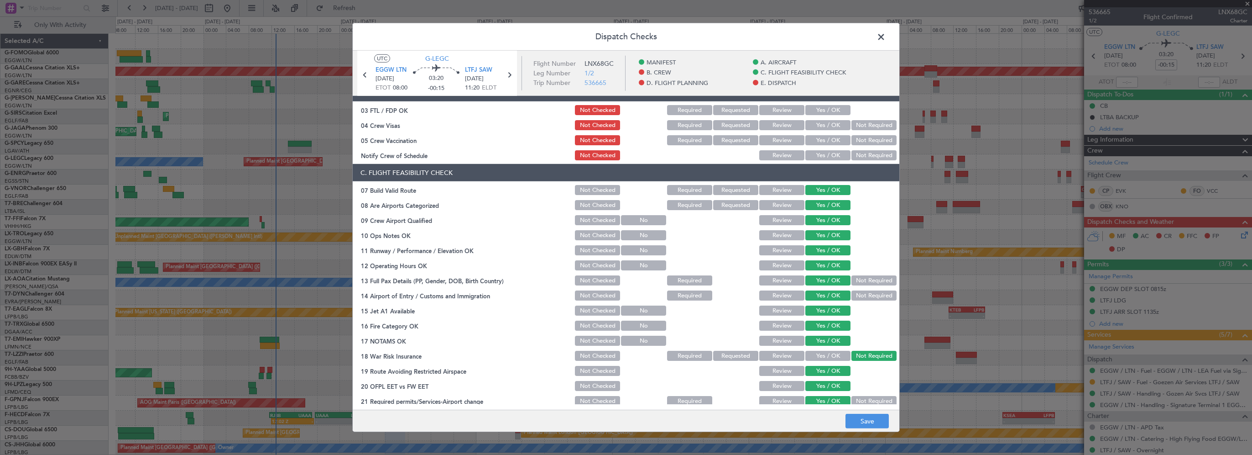
scroll to position [228, 0]
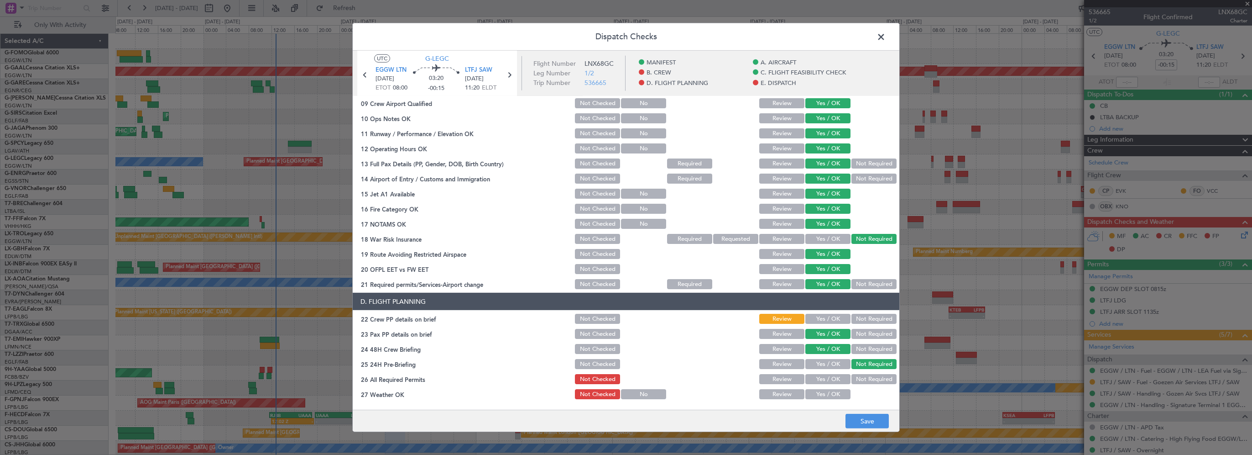
click at [820, 324] on div "Yes / OK" at bounding box center [827, 318] width 46 height 13
click at [820, 318] on button "Yes / OK" at bounding box center [827, 318] width 45 height 10
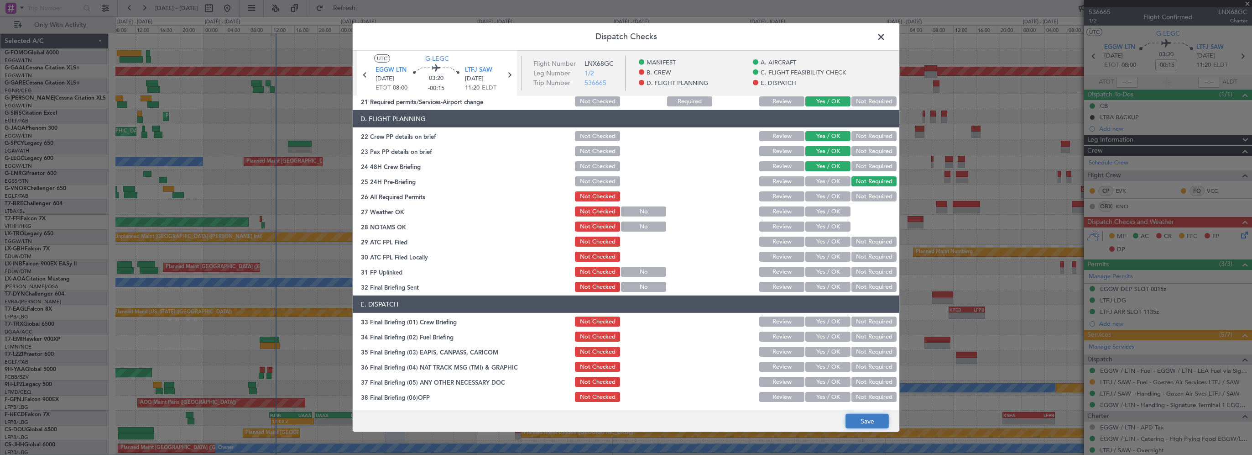
click at [857, 418] on button "Save" at bounding box center [867, 420] width 43 height 15
click at [886, 36] on span at bounding box center [886, 39] width 0 height 18
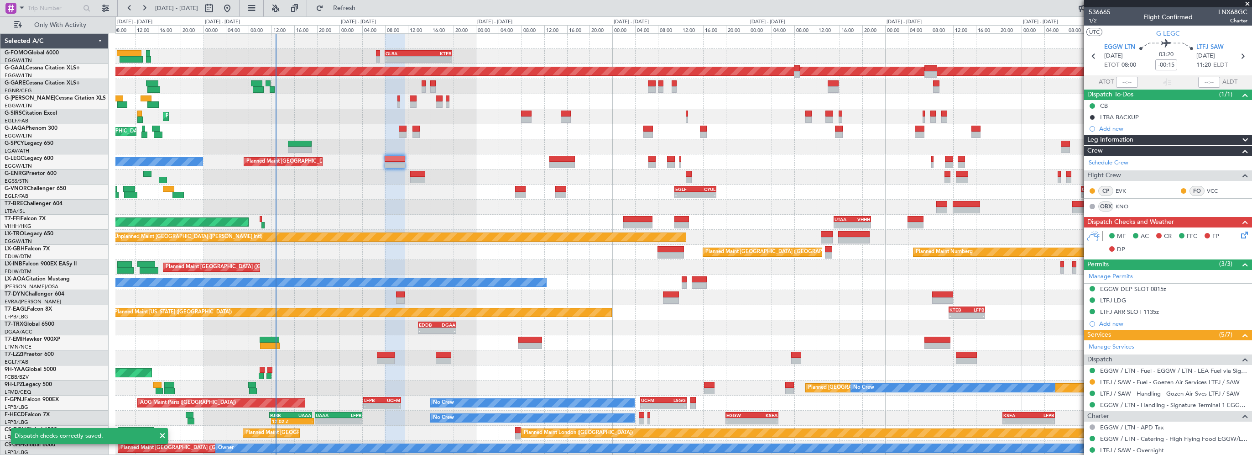
click at [1247, 4] on span at bounding box center [1247, 4] width 9 height 8
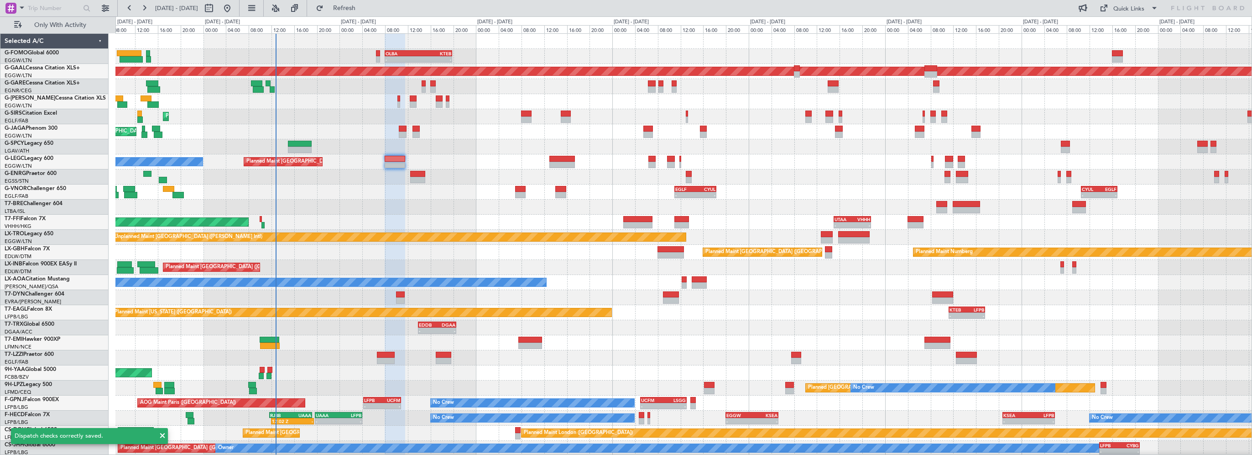
type input "0"
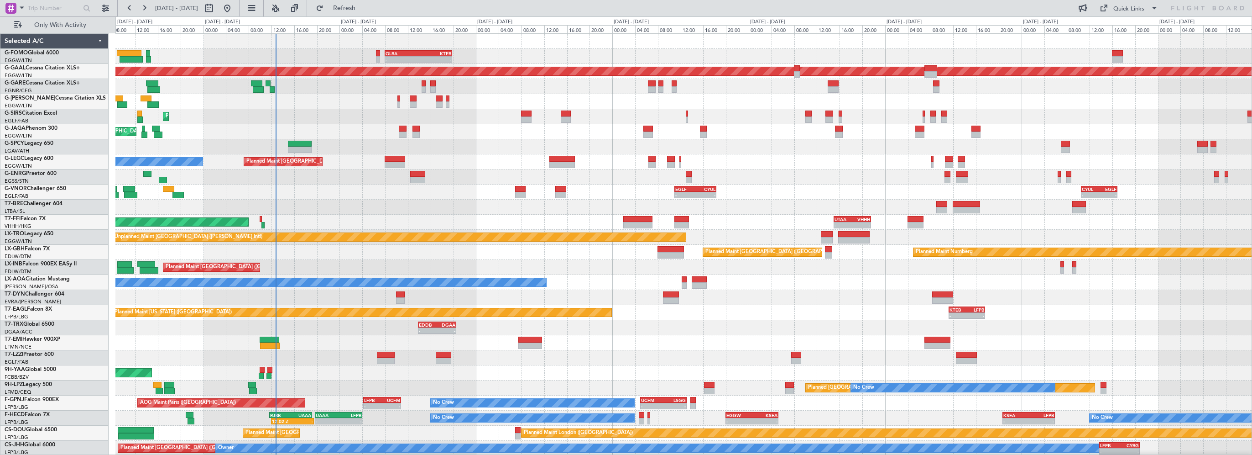
click at [334, 193] on div "- - EGLF 11:00 Z CYUL 18:20 Z - - CYUL 10:30 Z EGLF 16:55 Z" at bounding box center [683, 191] width 1136 height 15
click at [364, 7] on span "Refresh" at bounding box center [344, 8] width 38 height 6
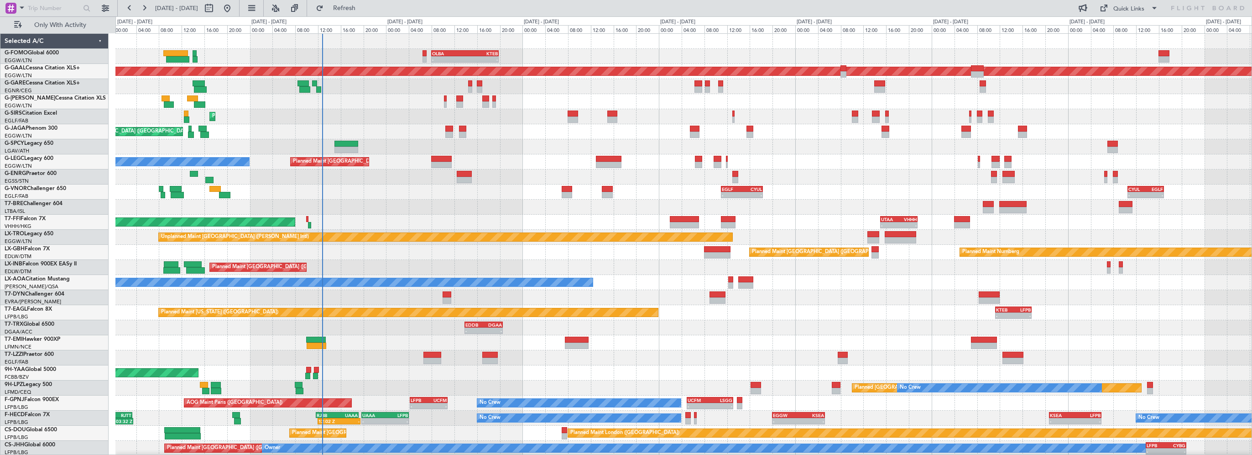
click at [381, 117] on div "Planned Maint London (Farnborough) AOG Maint Kemble" at bounding box center [683, 116] width 1136 height 15
click at [366, 2] on button "Refresh" at bounding box center [339, 8] width 55 height 15
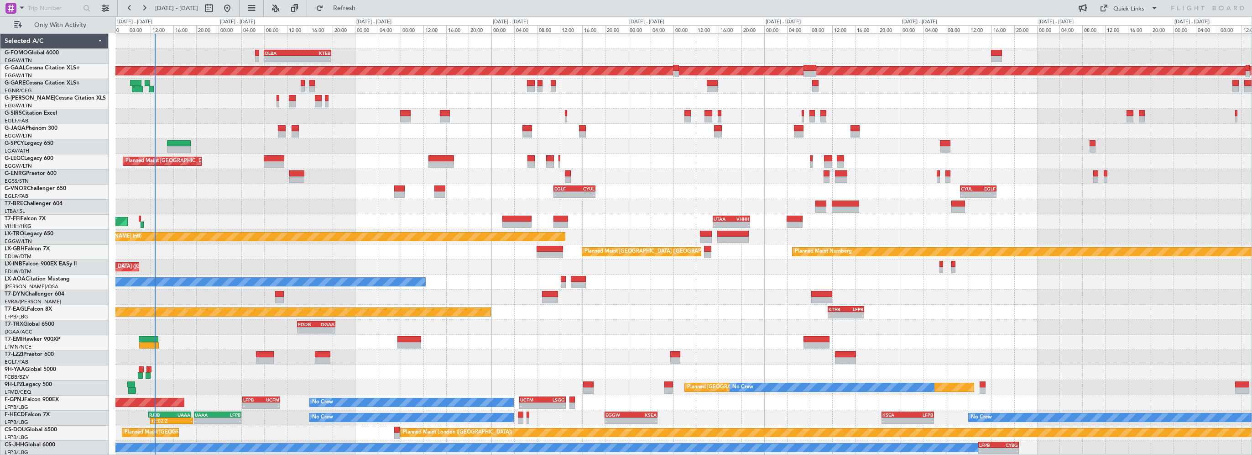
scroll to position [0, 0]
click at [326, 204] on div at bounding box center [683, 206] width 1136 height 15
click at [364, 7] on span "Refresh" at bounding box center [344, 8] width 38 height 6
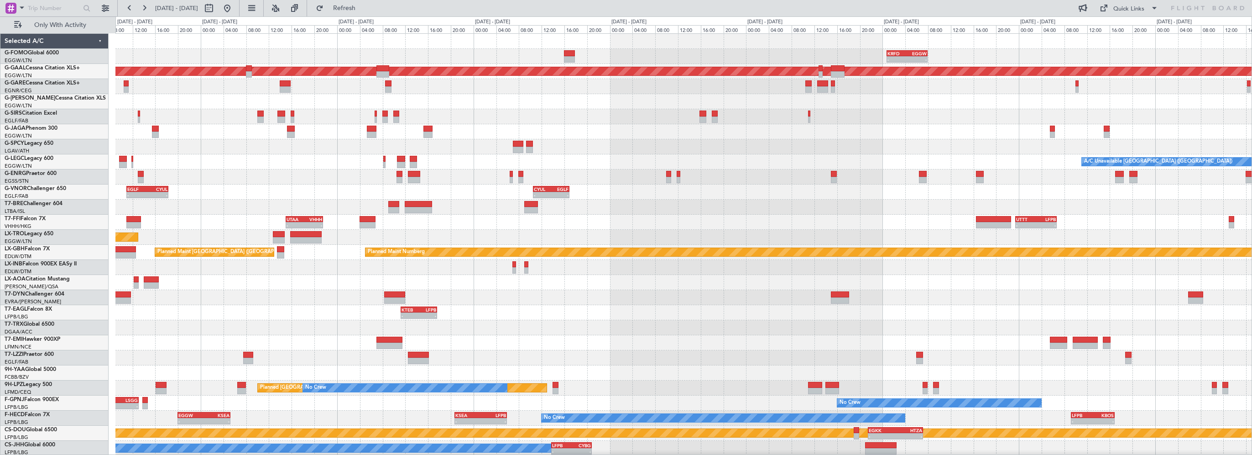
click at [394, 162] on div "- - KRFD 00:45 Z EGGW 08:00 Z OLBA 08:00 Z KTEB 19:50 Z - - Planned Maint Dusse…" at bounding box center [683, 245] width 1136 height 422
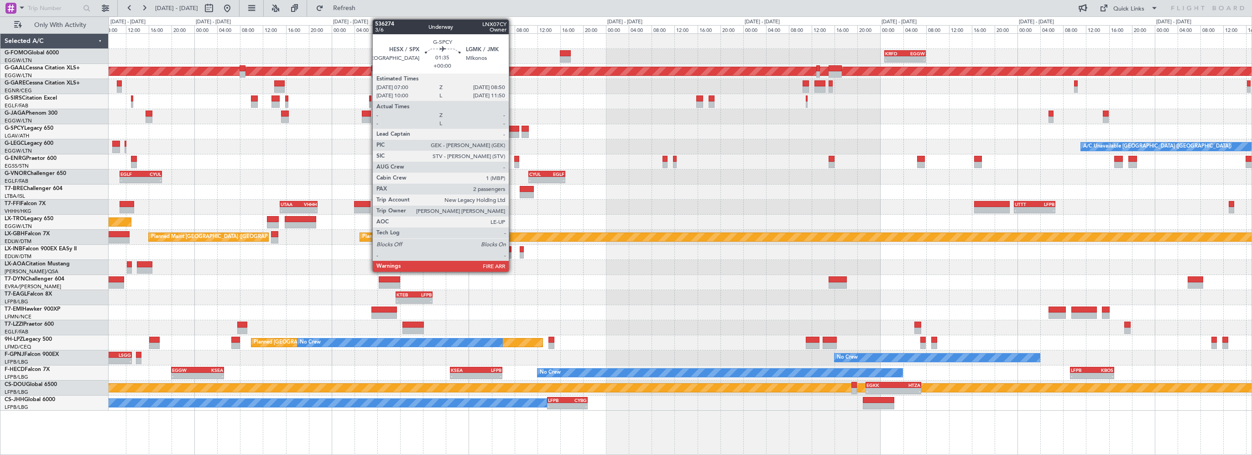
click at [513, 130] on div at bounding box center [513, 128] width 10 height 6
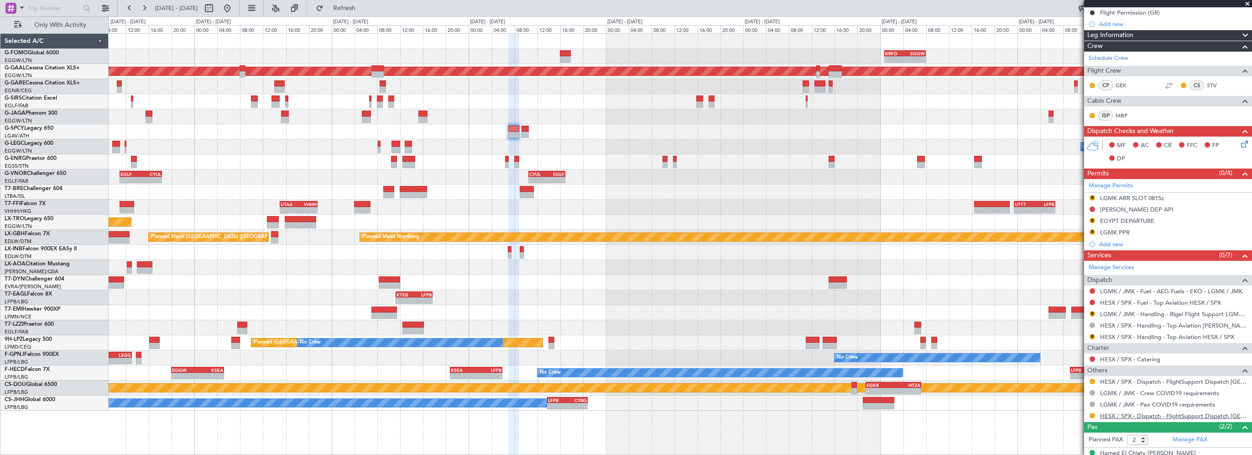
scroll to position [171, 0]
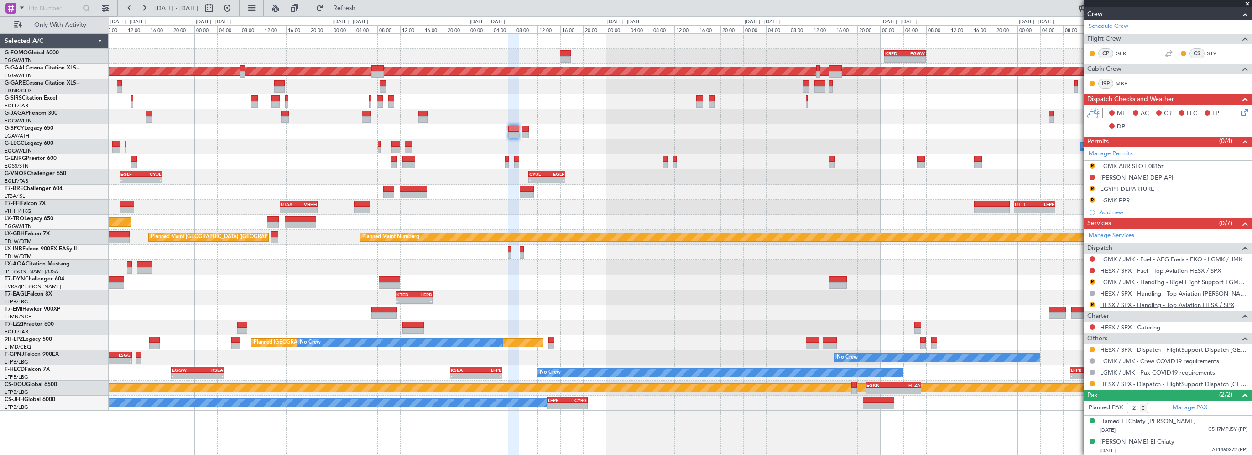
click at [1186, 303] on link "HESX / SPX - Handling - Top Aviation HESX / SPX" at bounding box center [1167, 305] width 134 height 8
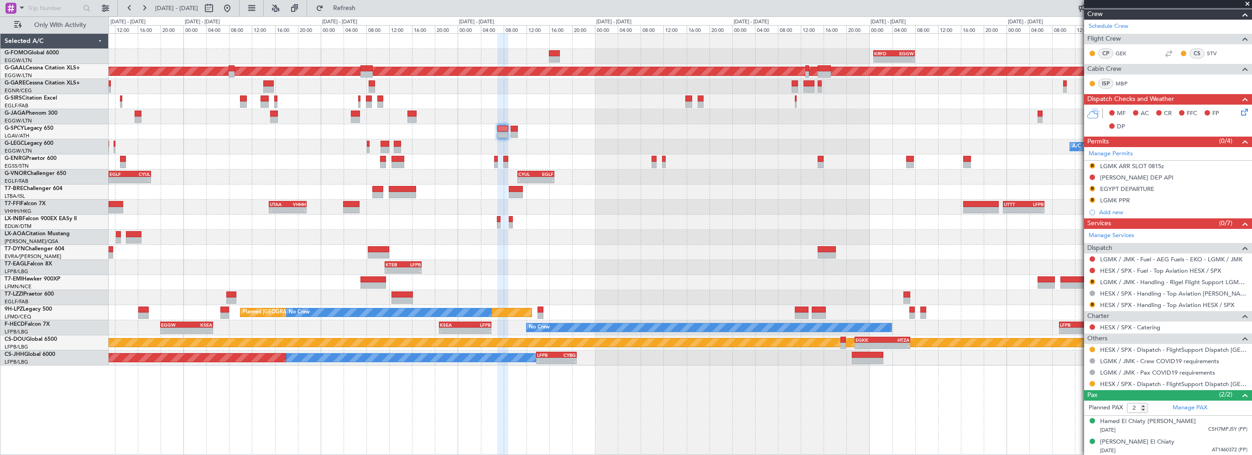
click at [620, 242] on div "- - KRFD 00:45 Z EGGW 08:00 Z OLBA 08:00 Z KTEB 19:50 Z - - Planned [GEOGRAPHIC…" at bounding box center [680, 199] width 1143 height 331
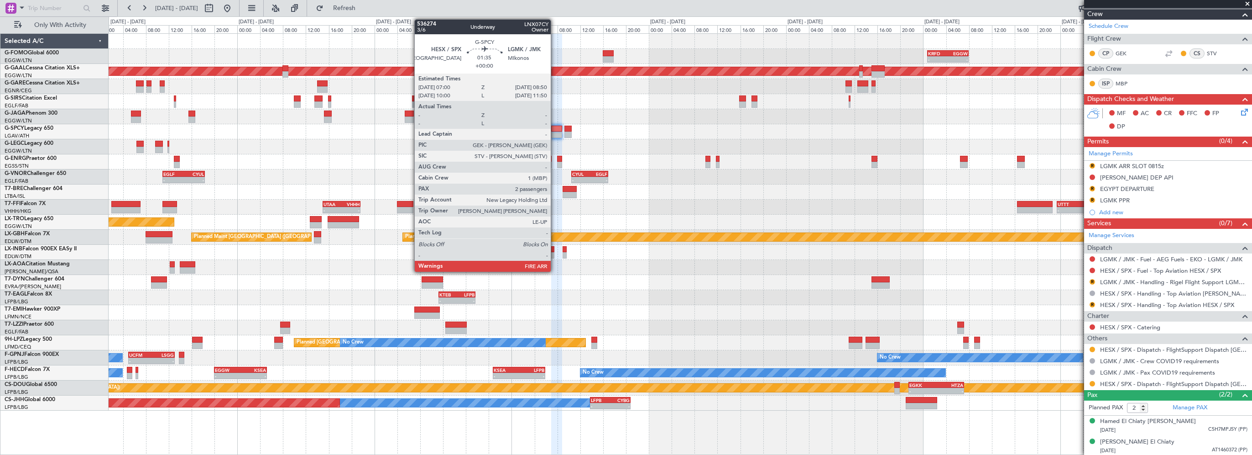
click at [554, 130] on div at bounding box center [556, 128] width 10 height 6
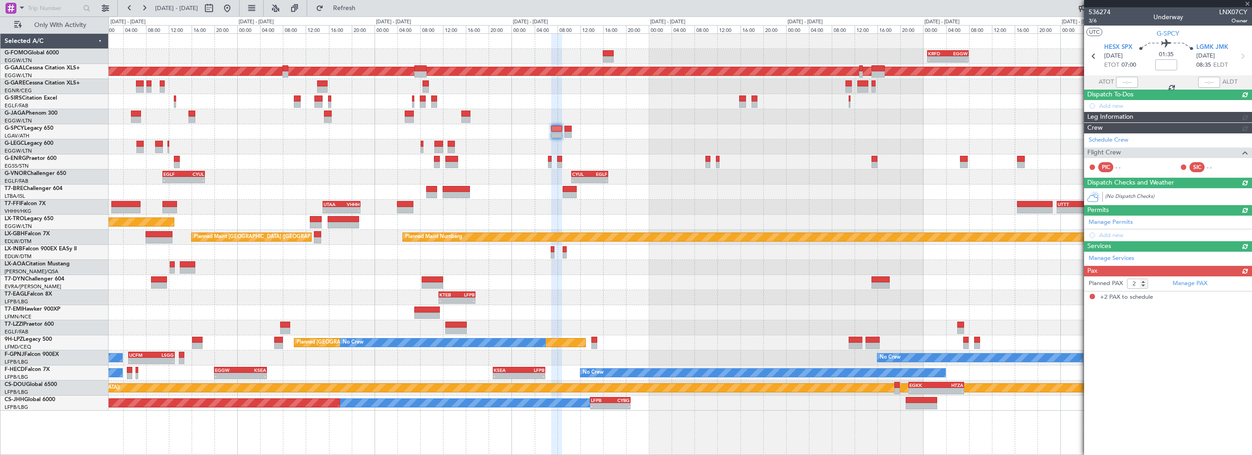
scroll to position [0, 0]
click at [1162, 303] on article "536274 3/6 Underway LNX07CY Owner UTC G-SPCY HESX SPX [DATE] ETOT 07:00 01:35 L…" at bounding box center [1168, 230] width 168 height 447
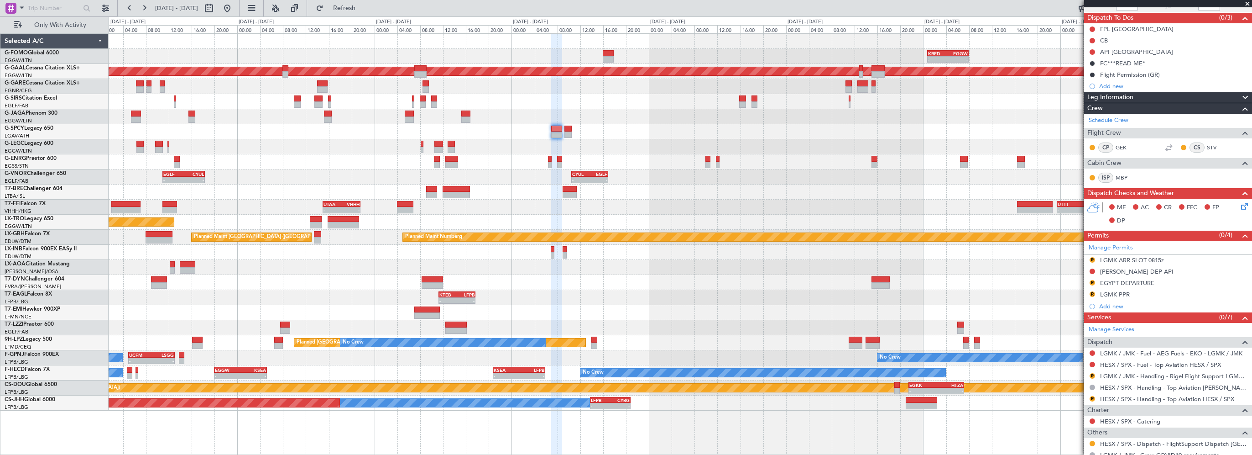
scroll to position [171, 0]
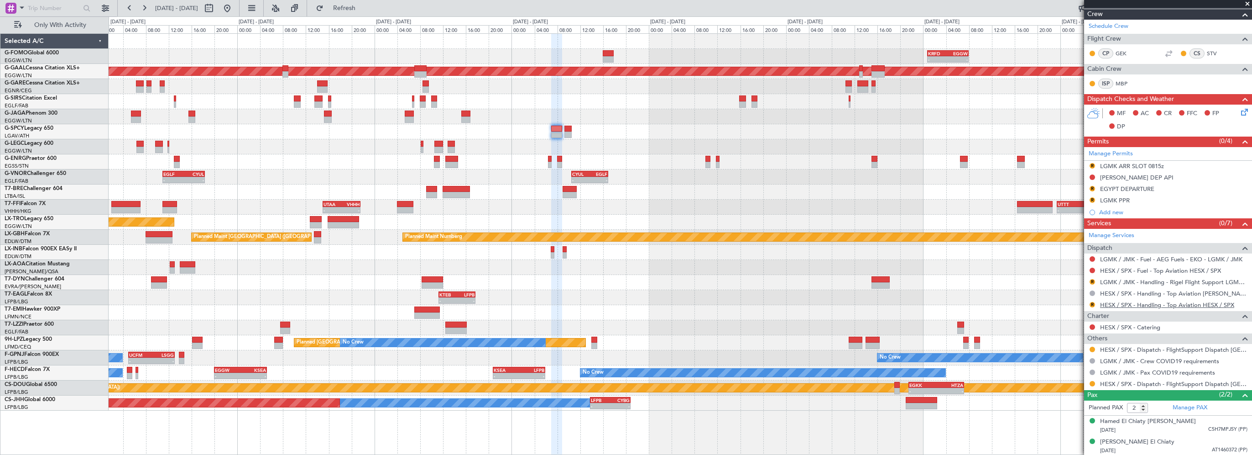
click at [1218, 303] on link "HESX / SPX - Handling - Top Aviation HESX / SPX" at bounding box center [1167, 305] width 134 height 8
click at [1121, 279] on link "LGMK / JMK - Handling - Rigel Flight Support LGMK/JMK" at bounding box center [1173, 282] width 147 height 8
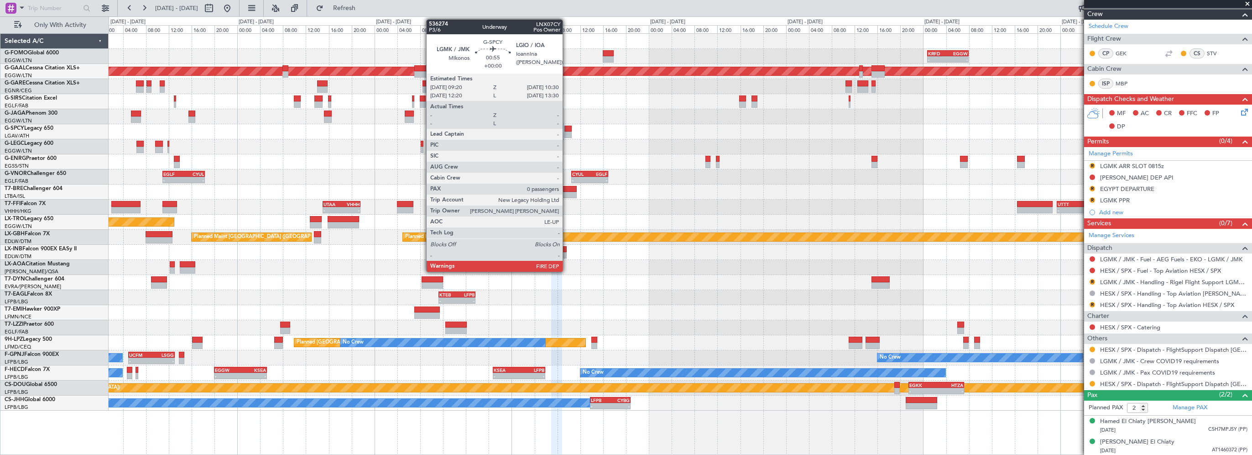
click at [567, 127] on div at bounding box center [567, 128] width 7 height 6
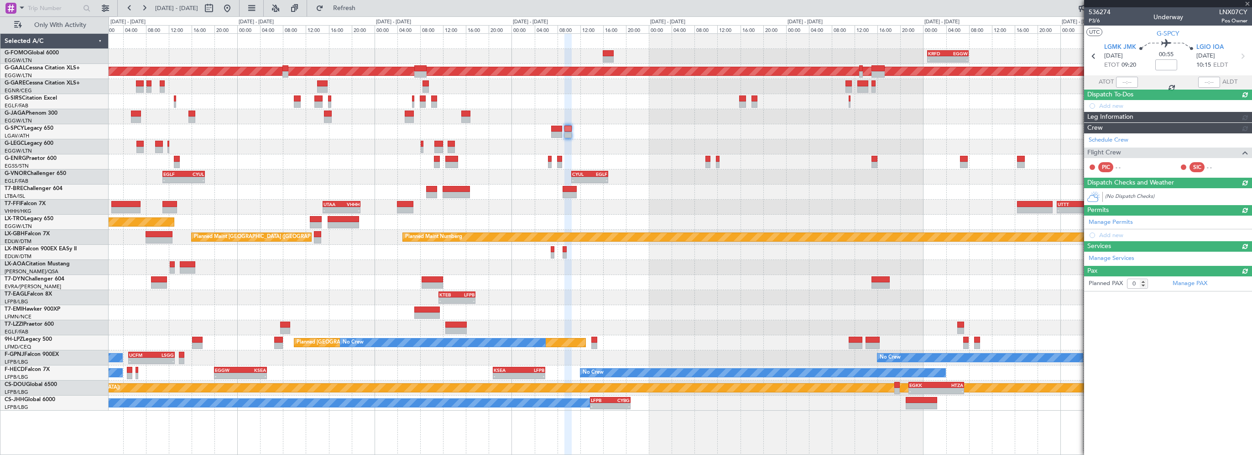
scroll to position [0, 0]
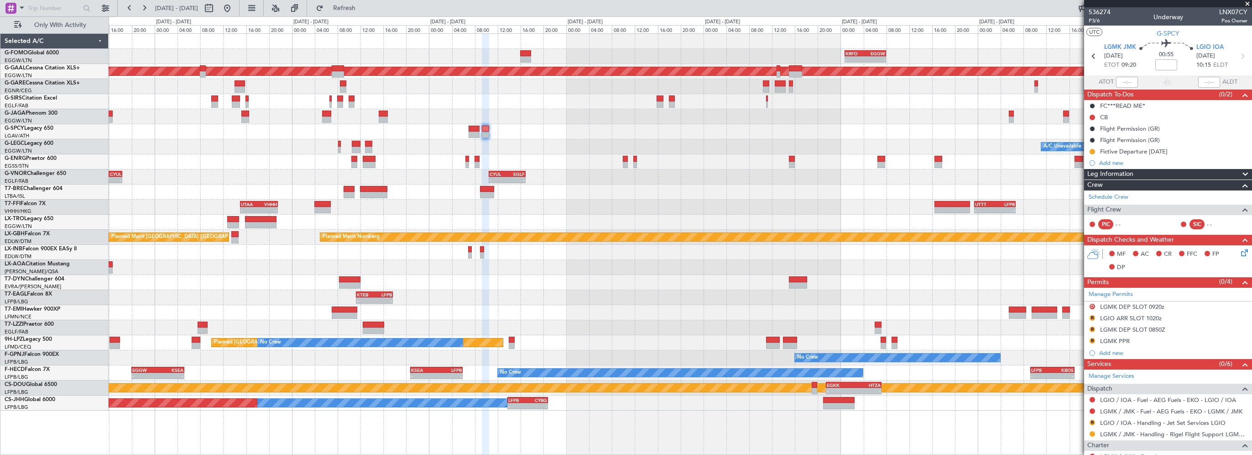
click at [711, 227] on div "- - KRFD 00:45 Z EGGW 08:00 Z OLBA 08:00 Z KTEB 19:50 Z - - Planned Maint Dusse…" at bounding box center [680, 222] width 1143 height 376
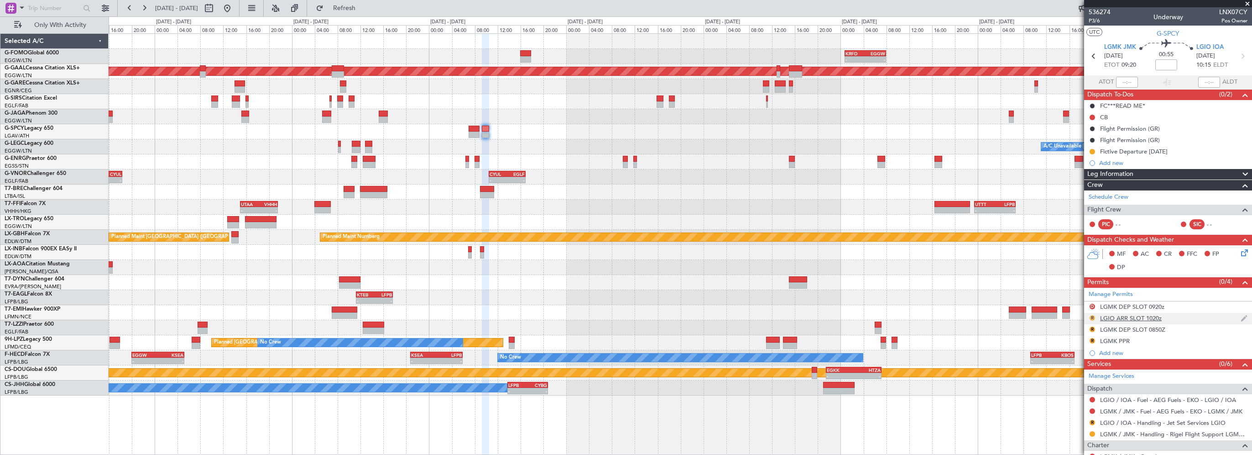
click at [1092, 318] on button "R" at bounding box center [1092, 317] width 5 height 5
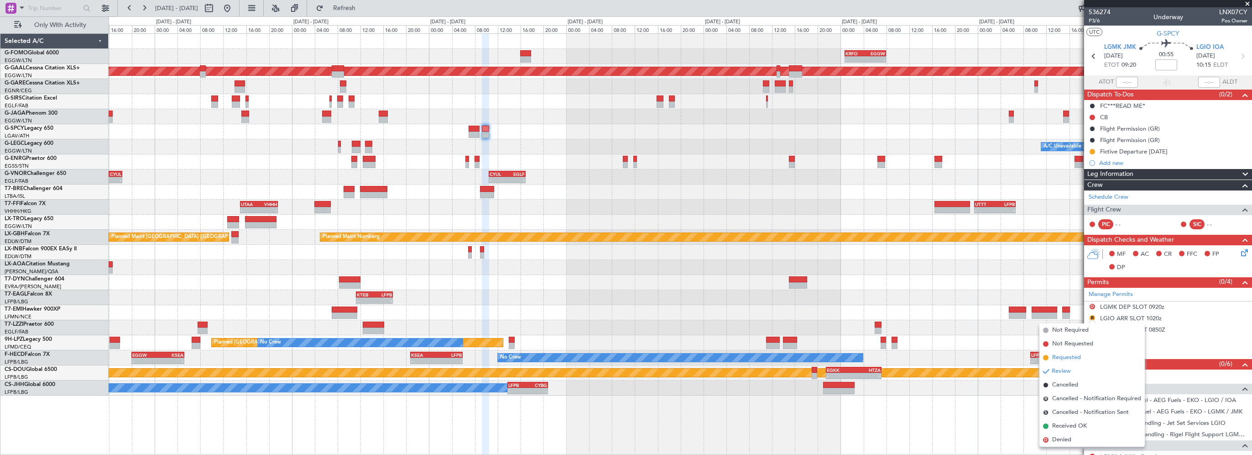
click at [1066, 358] on span "Requested" at bounding box center [1066, 357] width 29 height 9
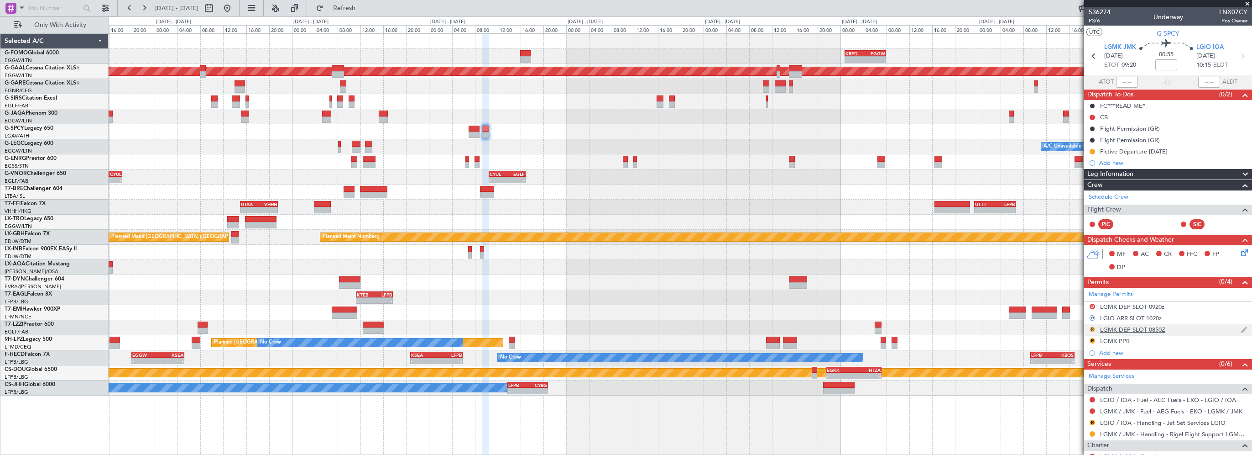
click at [1093, 327] on button "R" at bounding box center [1092, 328] width 5 height 5
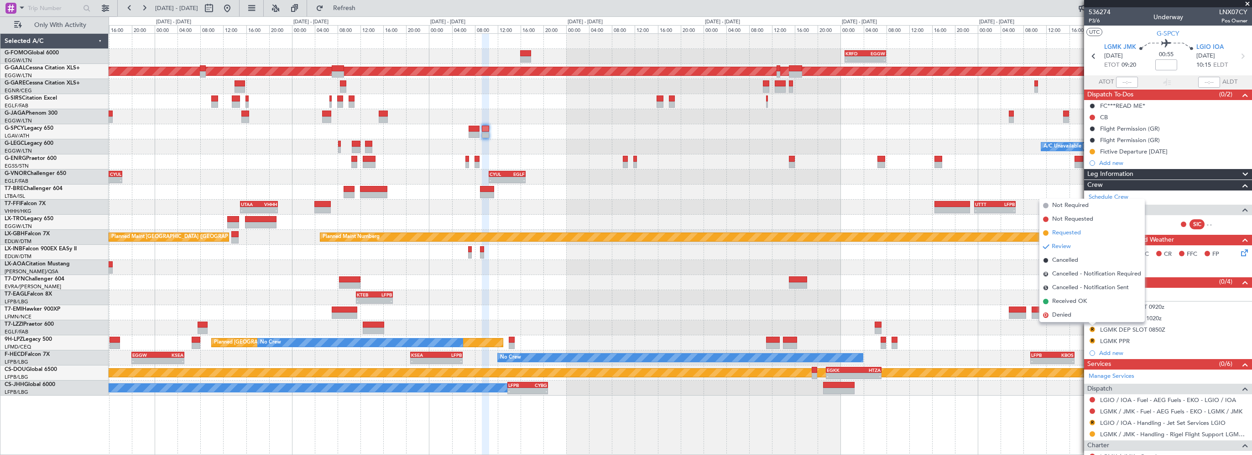
click at [1075, 234] on span "Requested" at bounding box center [1066, 232] width 29 height 9
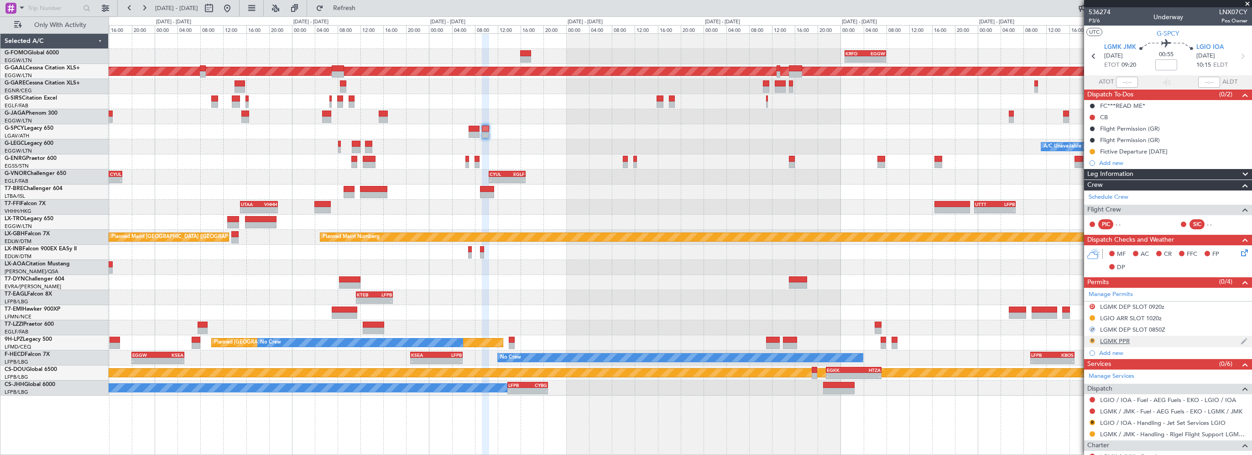
click at [1092, 339] on button "R" at bounding box center [1092, 340] width 5 height 5
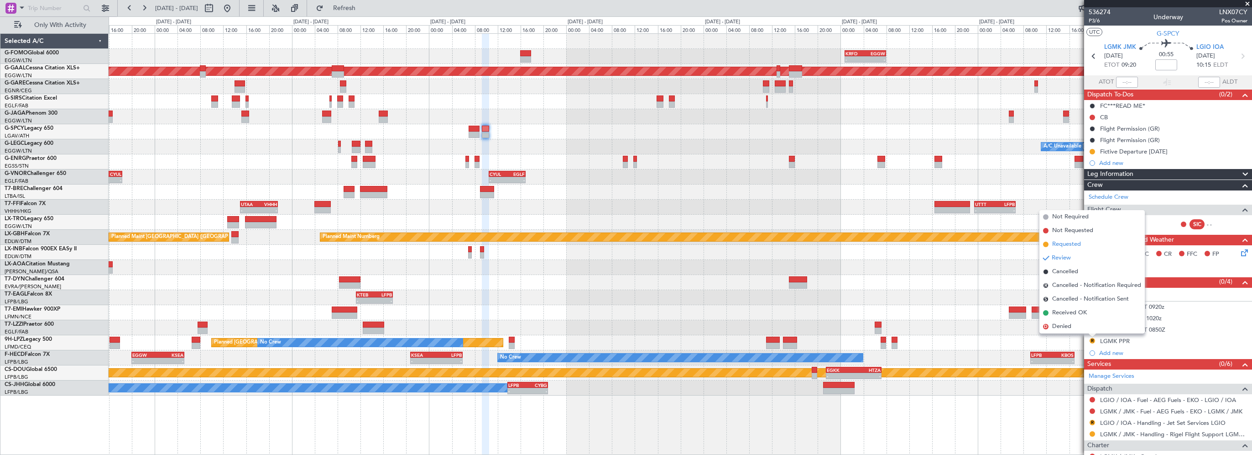
click at [1079, 243] on span "Requested" at bounding box center [1066, 244] width 29 height 9
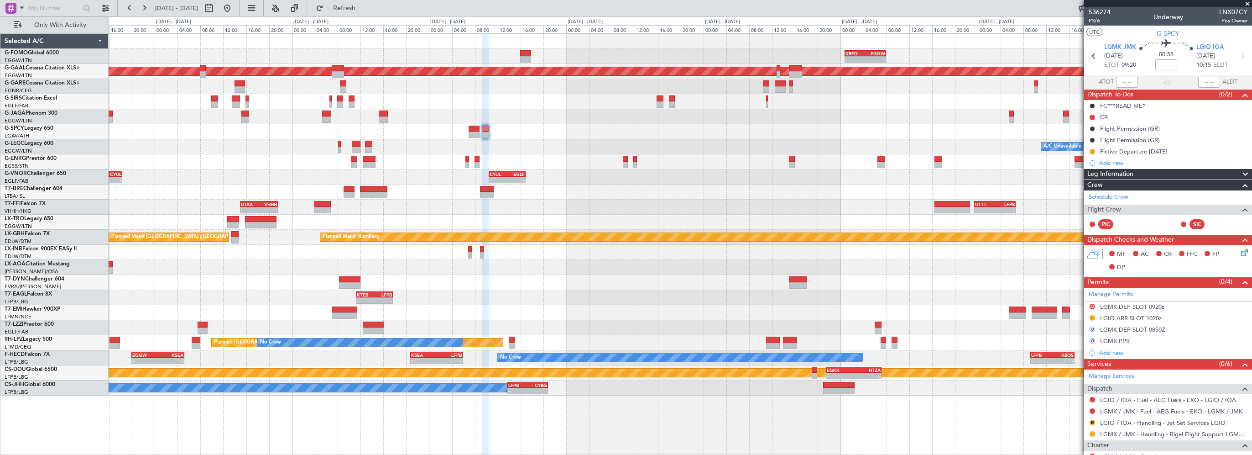
scroll to position [77, 0]
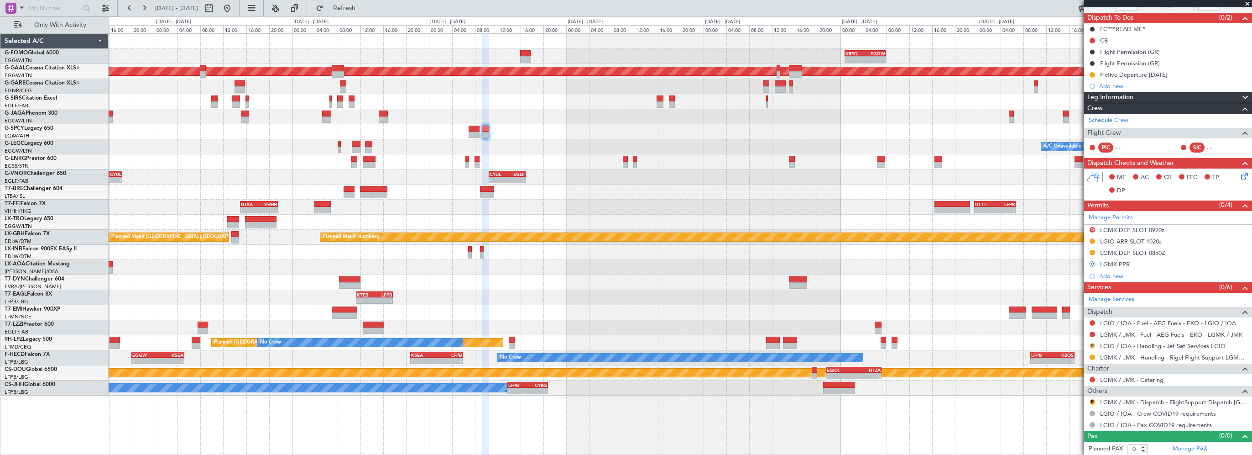
click at [1092, 344] on button "R" at bounding box center [1092, 345] width 5 height 5
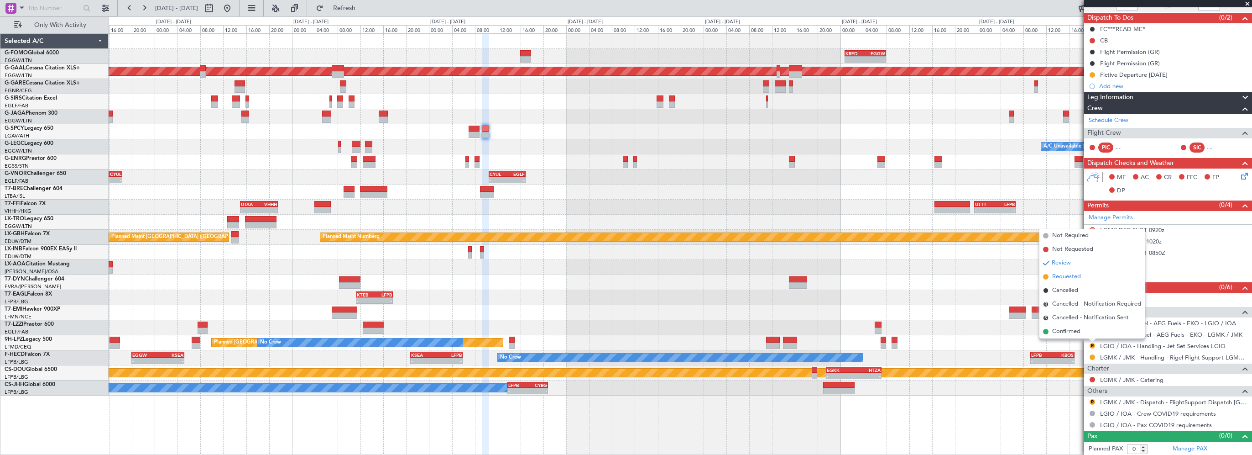
click at [1057, 277] on span "Requested" at bounding box center [1066, 276] width 29 height 9
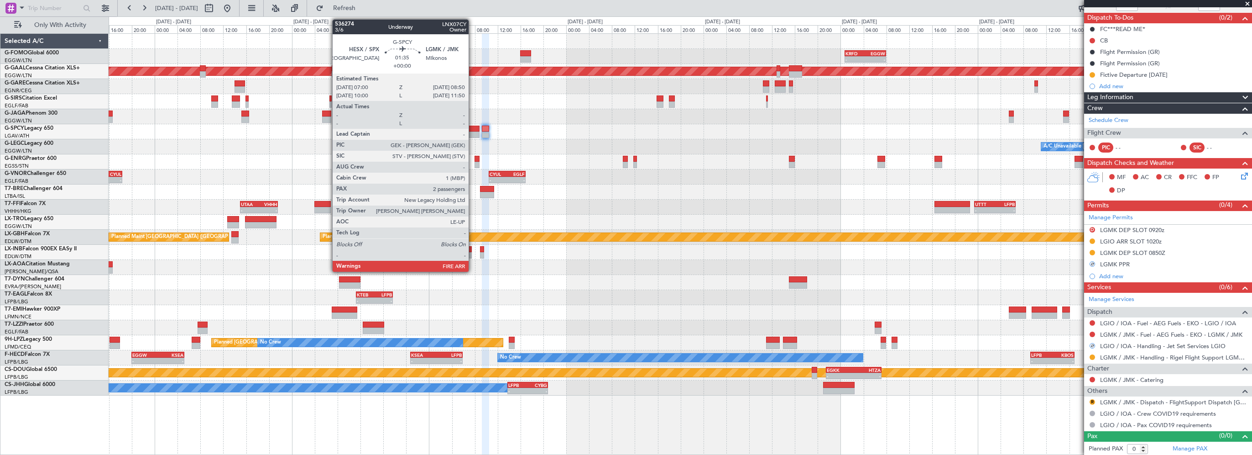
click at [473, 128] on div at bounding box center [474, 128] width 10 height 6
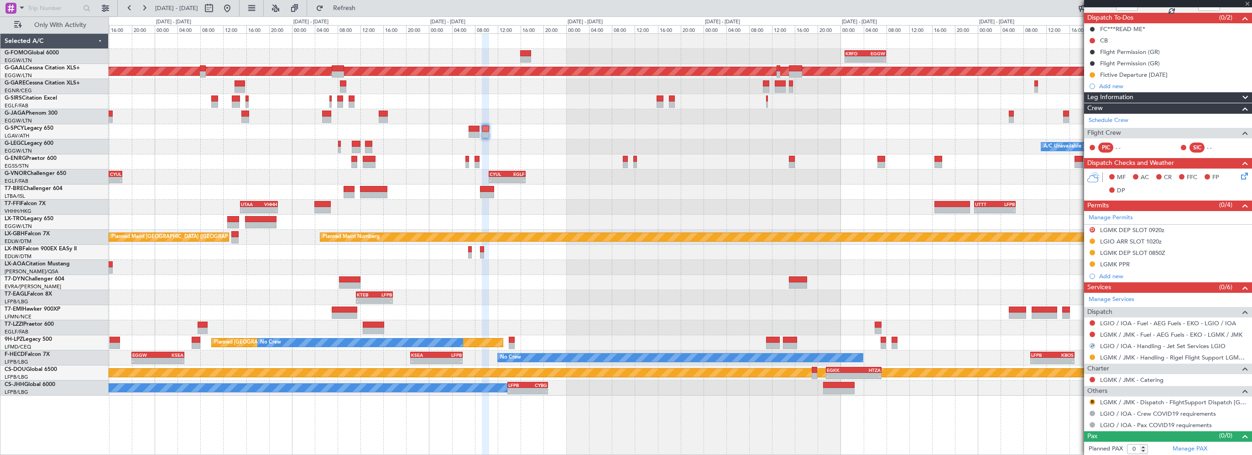
type input "2"
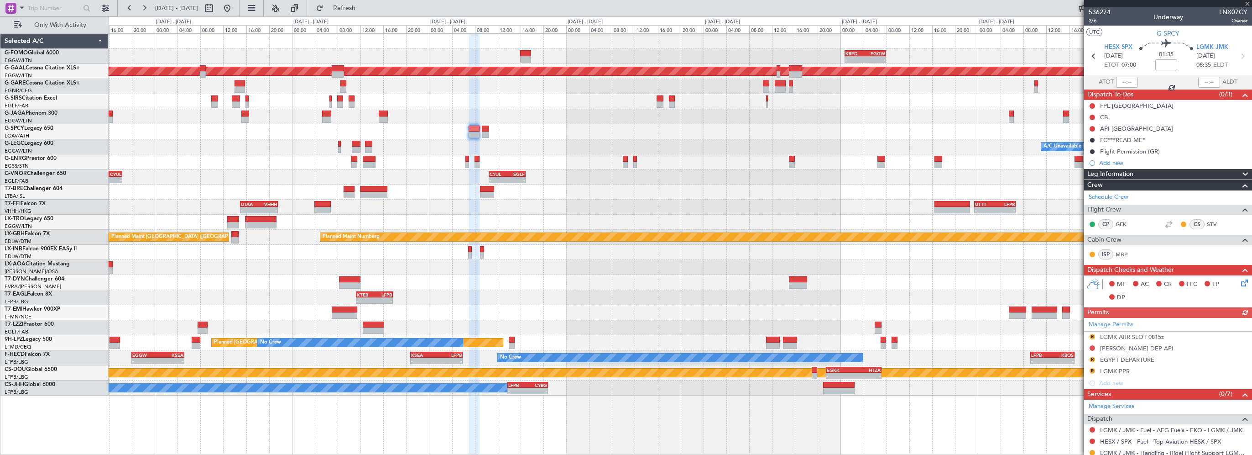
click at [1091, 334] on div "Manage Permits R LGMK ARR SLOT 0815z HEMM DEP API R EGYPT DEPARTURE R LGMK PPR …" at bounding box center [1168, 353] width 168 height 71
click at [1093, 334] on button "R" at bounding box center [1092, 336] width 5 height 5
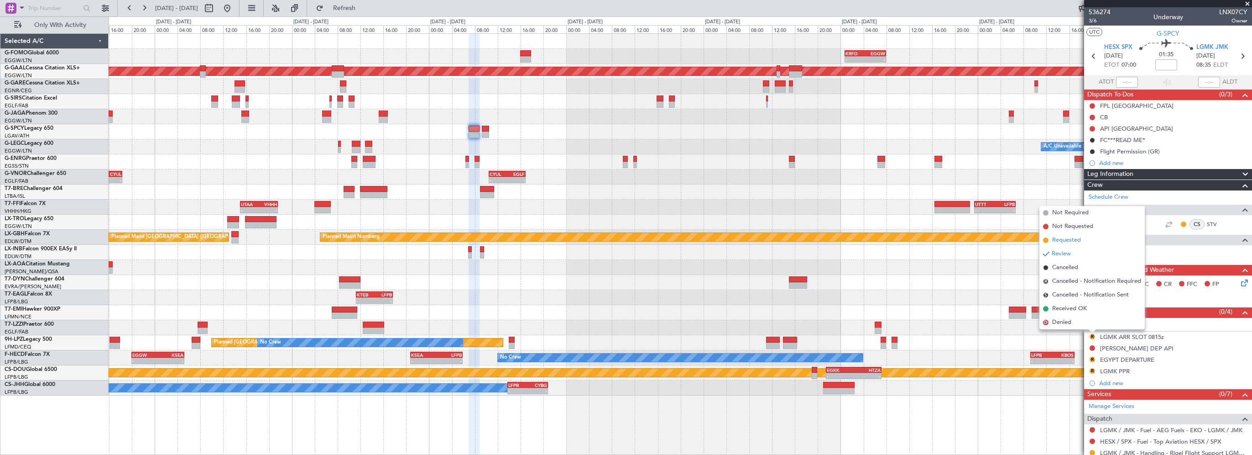
click at [1076, 237] on span "Requested" at bounding box center [1066, 239] width 29 height 9
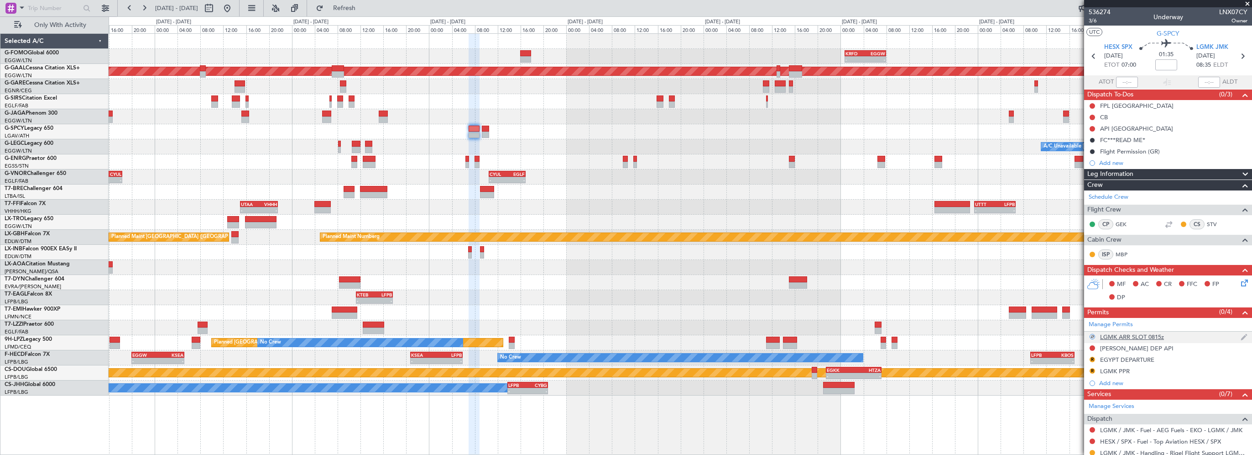
click at [1161, 336] on div "LGMK ARR SLOT 0815z" at bounding box center [1132, 337] width 64 height 8
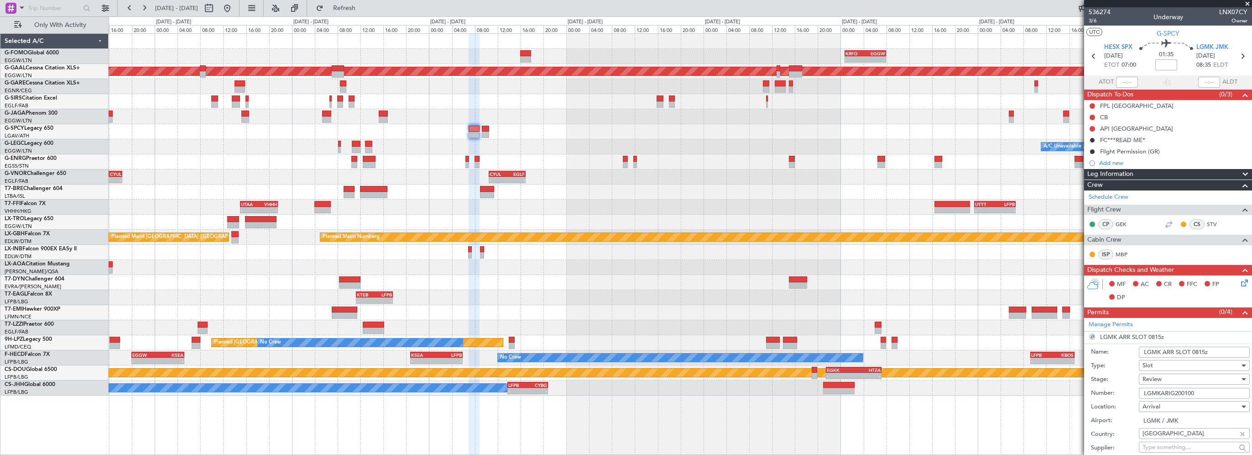
click at [1199, 349] on input "LGMK ARR SLOT 0815z" at bounding box center [1194, 351] width 111 height 11
click at [1199, 350] on input "LGMK ARR SLOT 0815z" at bounding box center [1194, 351] width 111 height 11
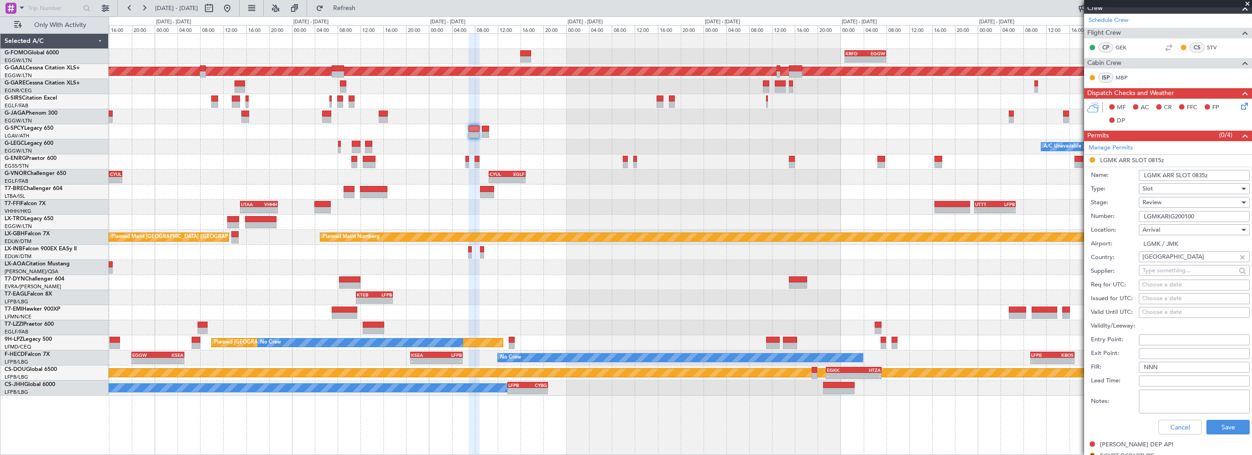
scroll to position [183, 0]
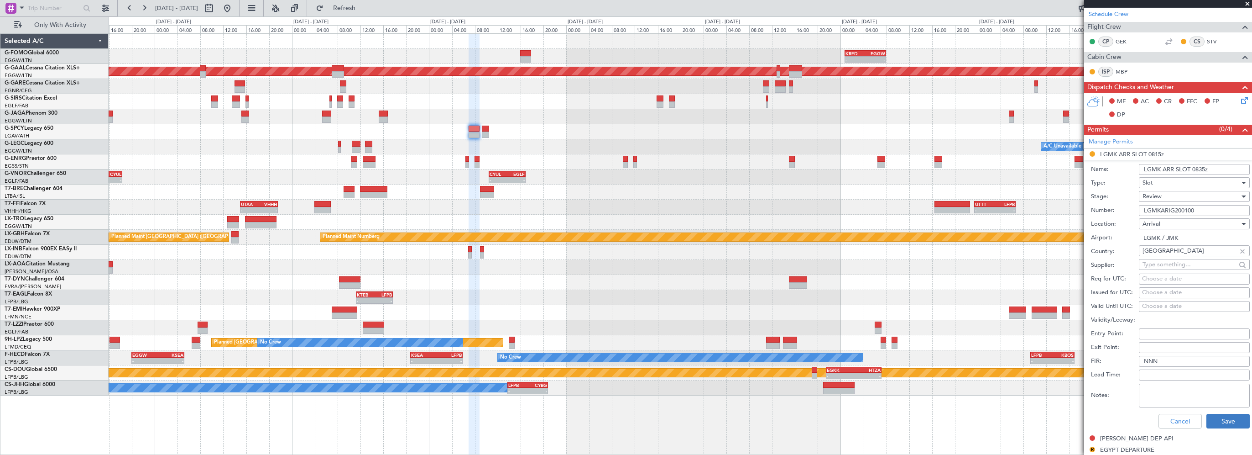
type input "LGMK ARR SLOT 0835z"
click at [1207, 414] on button "Save" at bounding box center [1228, 420] width 43 height 15
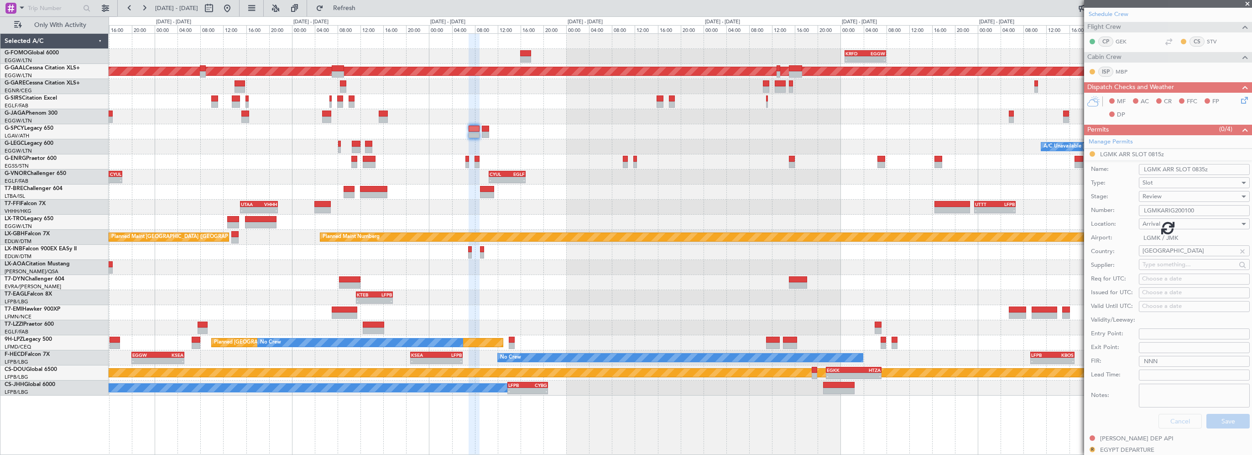
scroll to position [171, 0]
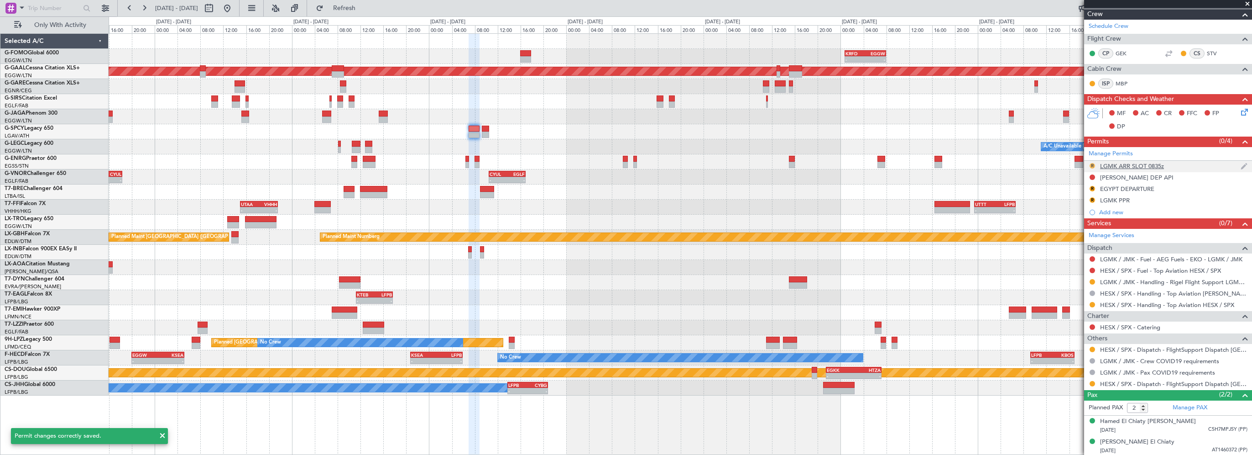
click at [1093, 163] on button "R" at bounding box center [1092, 165] width 5 height 5
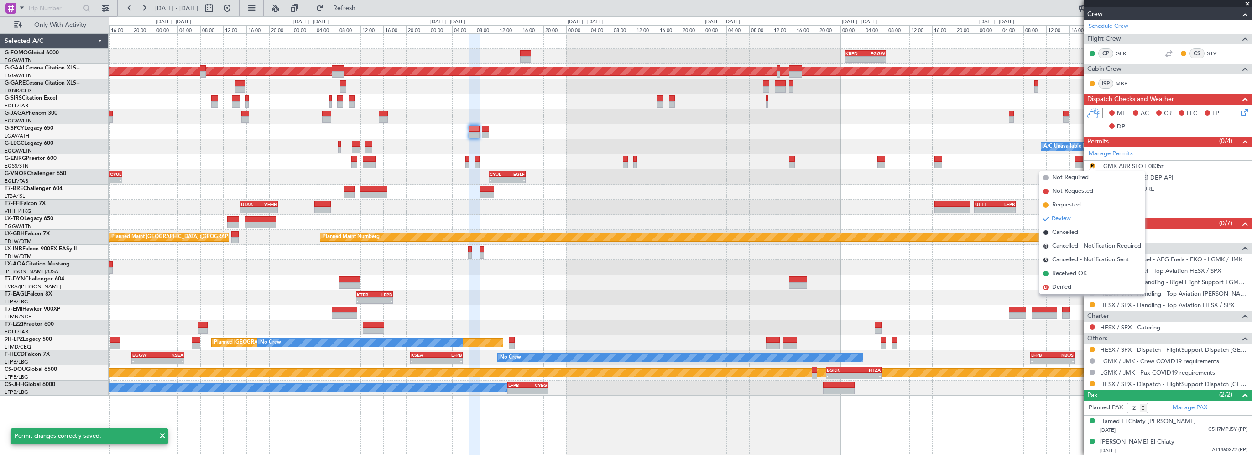
drag, startPoint x: 1068, startPoint y: 207, endPoint x: 1080, endPoint y: 193, distance: 17.5
click at [1069, 206] on span "Requested" at bounding box center [1066, 204] width 29 height 9
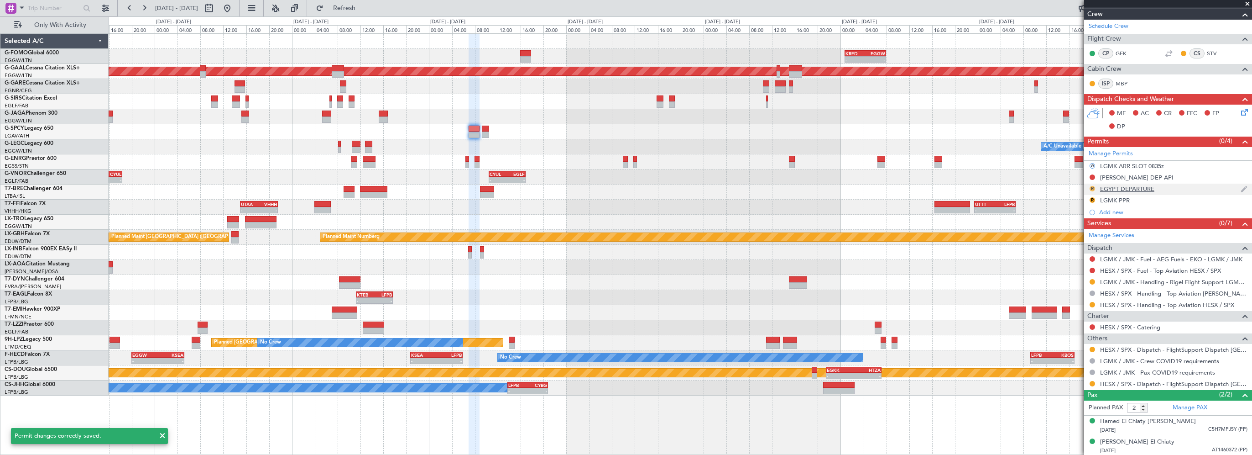
click at [1092, 186] on button "R" at bounding box center [1092, 188] width 5 height 5
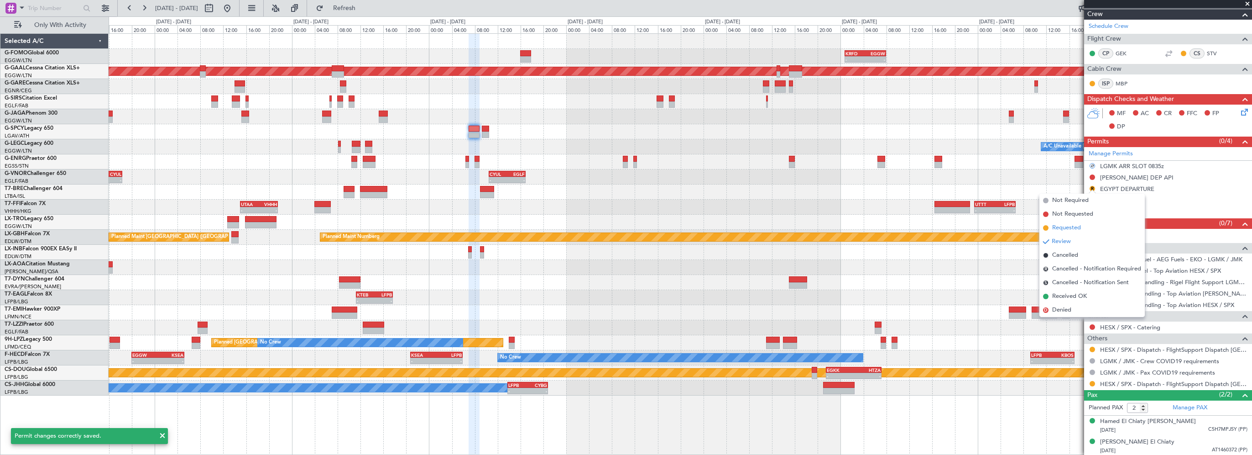
click at [1071, 230] on span "Requested" at bounding box center [1066, 227] width 29 height 9
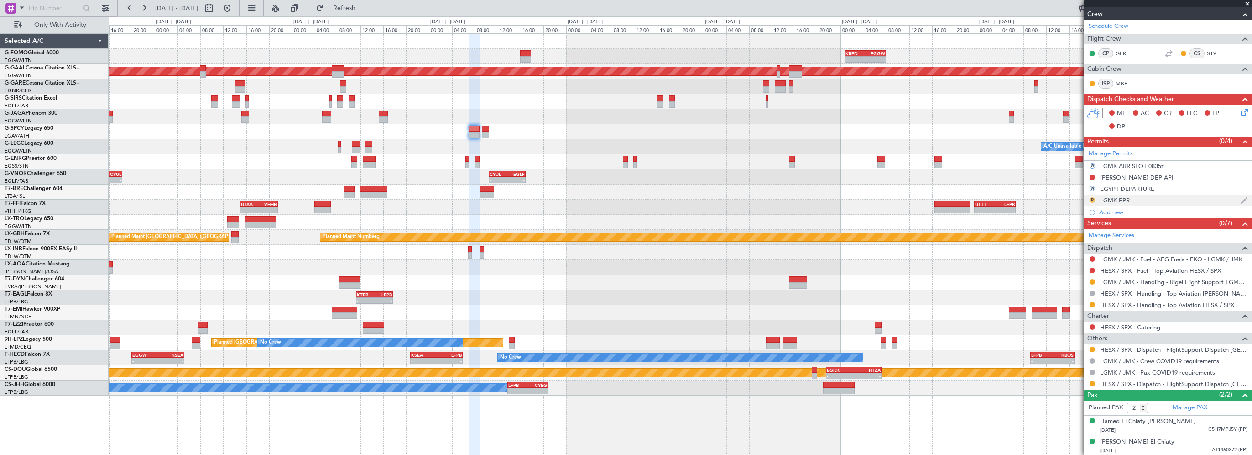
click at [1093, 199] on button "R" at bounding box center [1092, 199] width 5 height 5
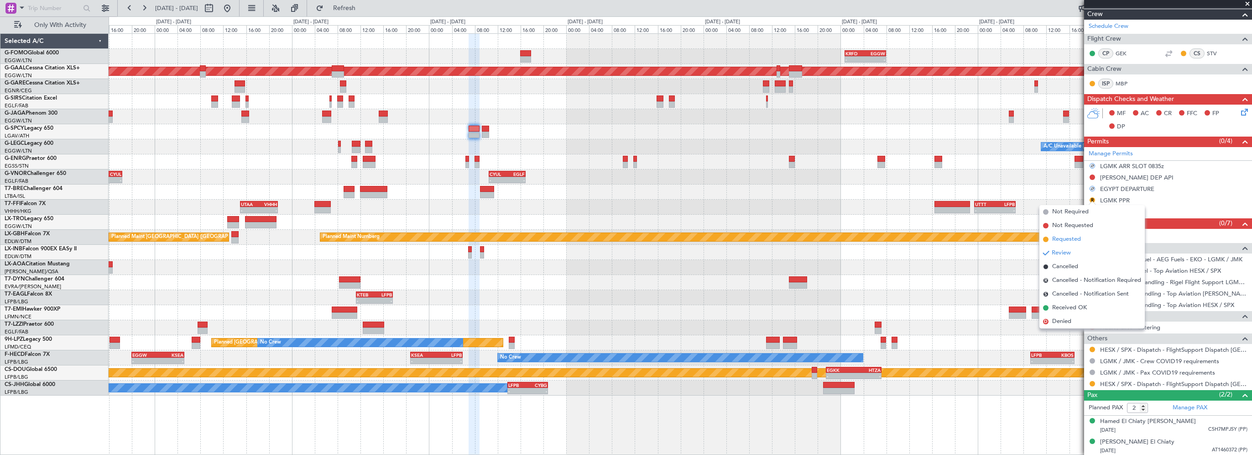
click at [1085, 235] on li "Requested" at bounding box center [1092, 239] width 105 height 14
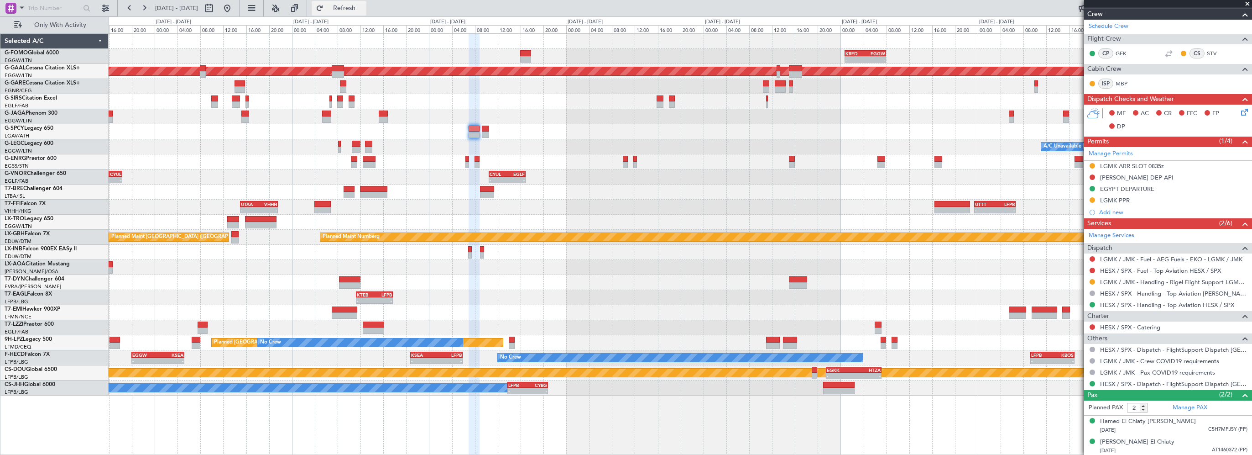
click at [364, 8] on span "Refresh" at bounding box center [344, 8] width 38 height 6
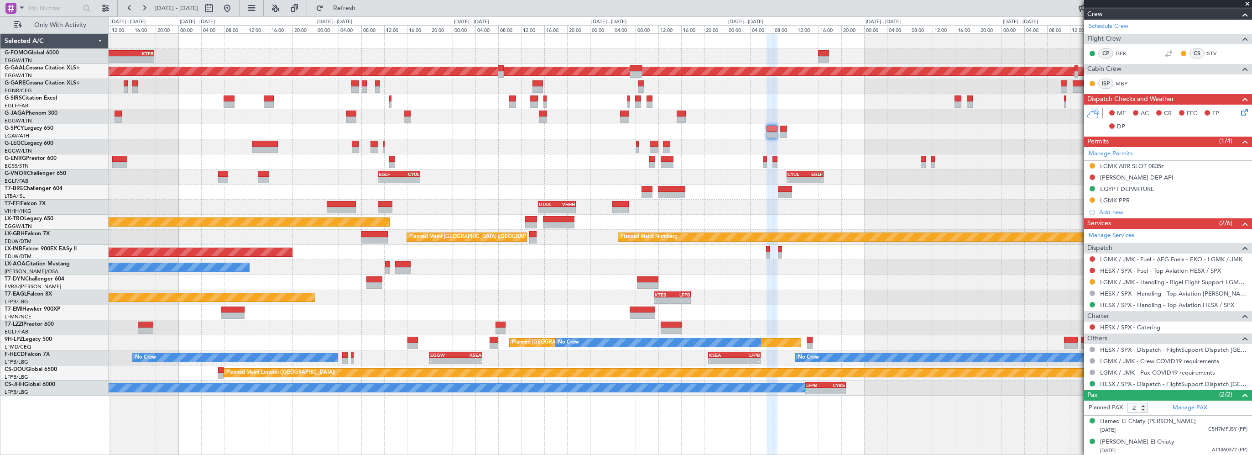
click at [633, 188] on div "- - KRFD 00:45 Z EGGW 08:00 Z OLBA 08:00 Z KTEB 19:50 Z - - Planned Maint Dusse…" at bounding box center [680, 214] width 1143 height 361
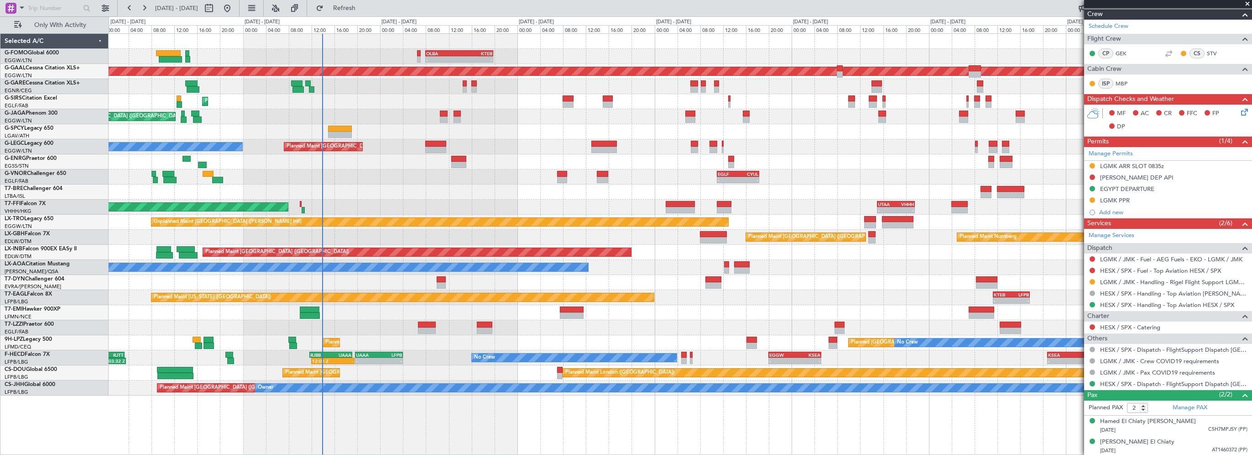
click at [565, 184] on div "OLBA 08:00 Z KTEB 19:50 Z - - Planned Maint London (Luton) KTEB 02:30 Z EDDH 09…" at bounding box center [680, 214] width 1143 height 361
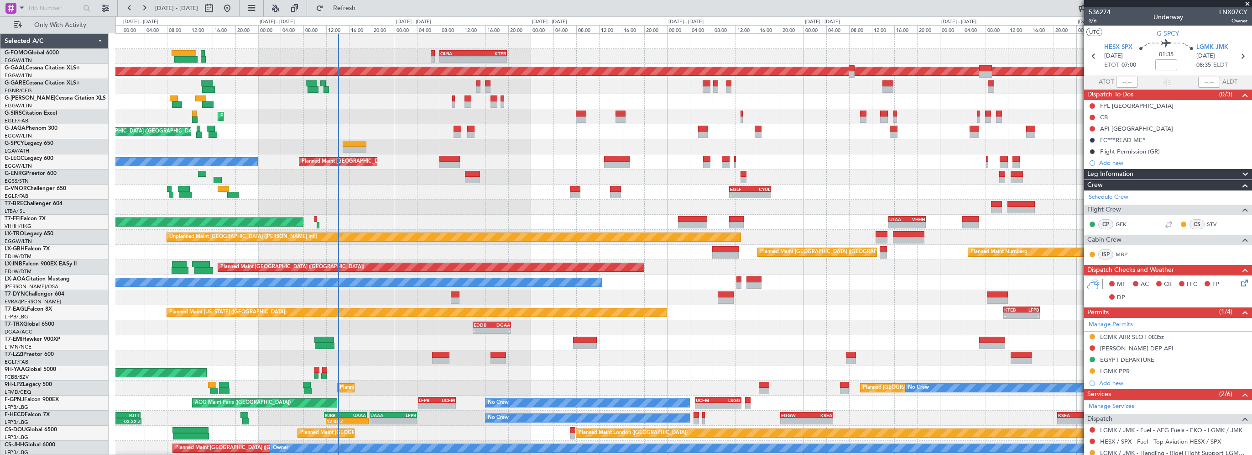
scroll to position [171, 0]
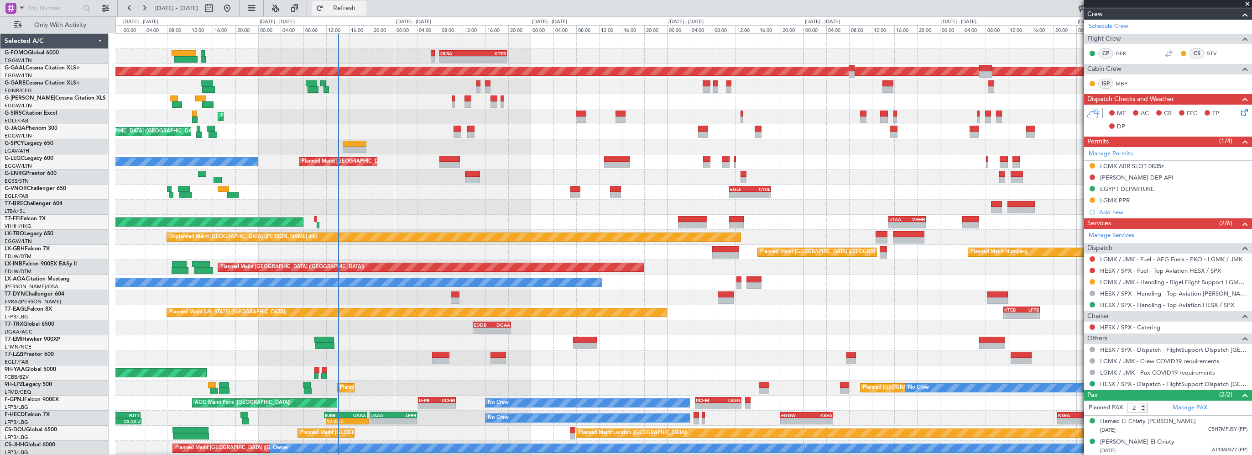
click at [366, 15] on button "Refresh" at bounding box center [339, 8] width 55 height 15
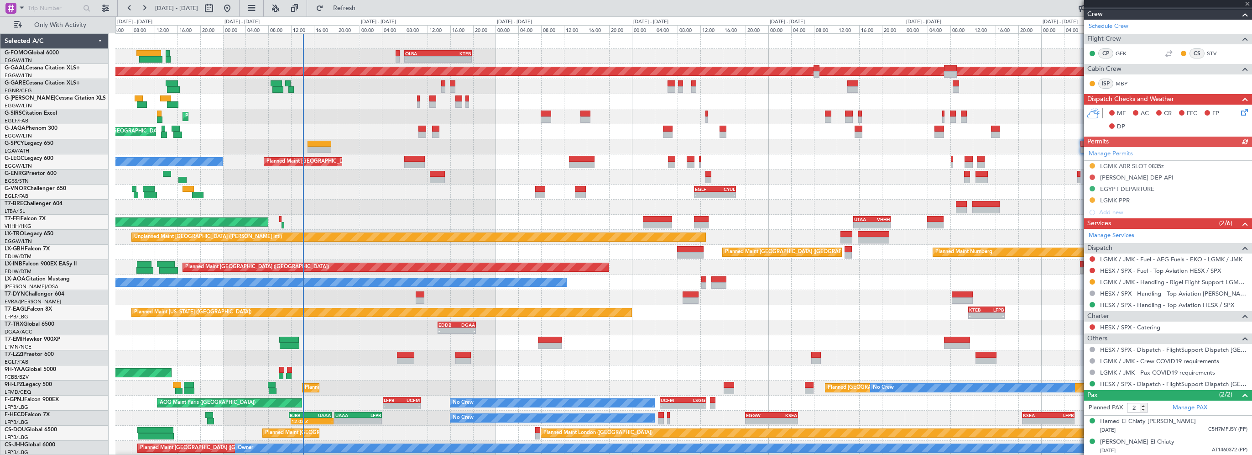
scroll to position [0, 0]
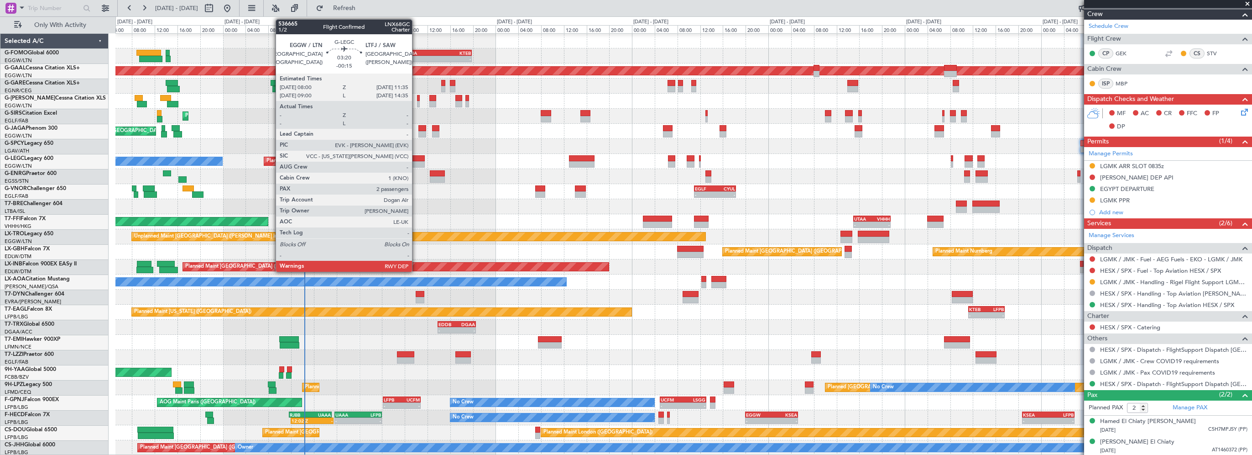
click at [416, 159] on div at bounding box center [414, 158] width 21 height 6
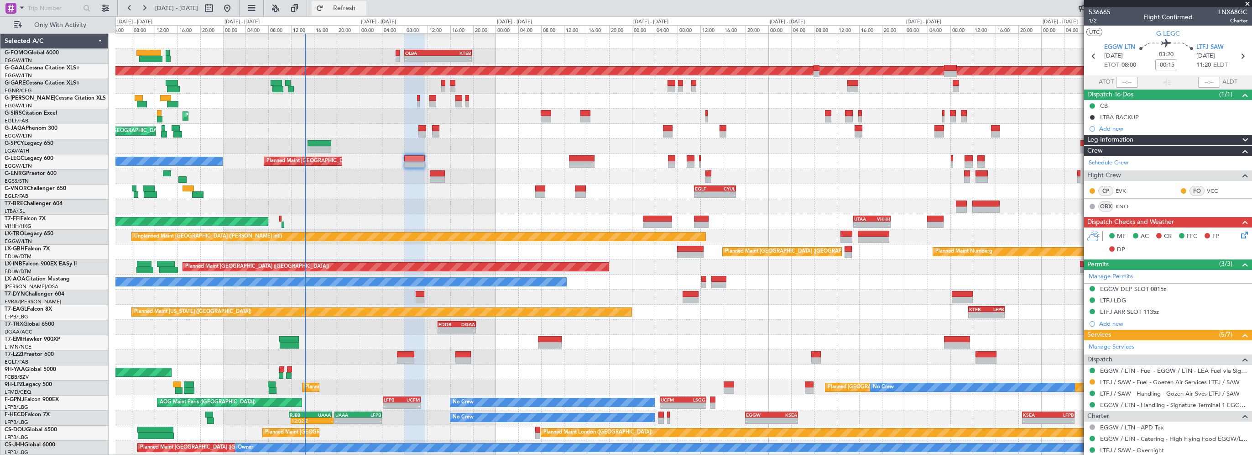
click at [364, 7] on span "Refresh" at bounding box center [344, 8] width 38 height 6
click at [364, 5] on span "Refresh" at bounding box center [344, 8] width 38 height 6
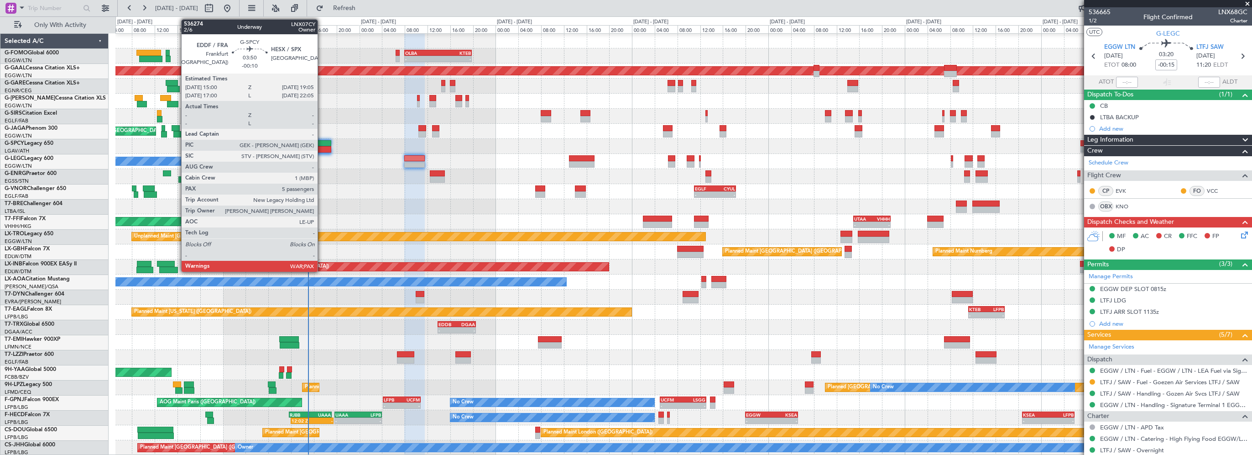
click at [322, 142] on div at bounding box center [319, 143] width 23 height 6
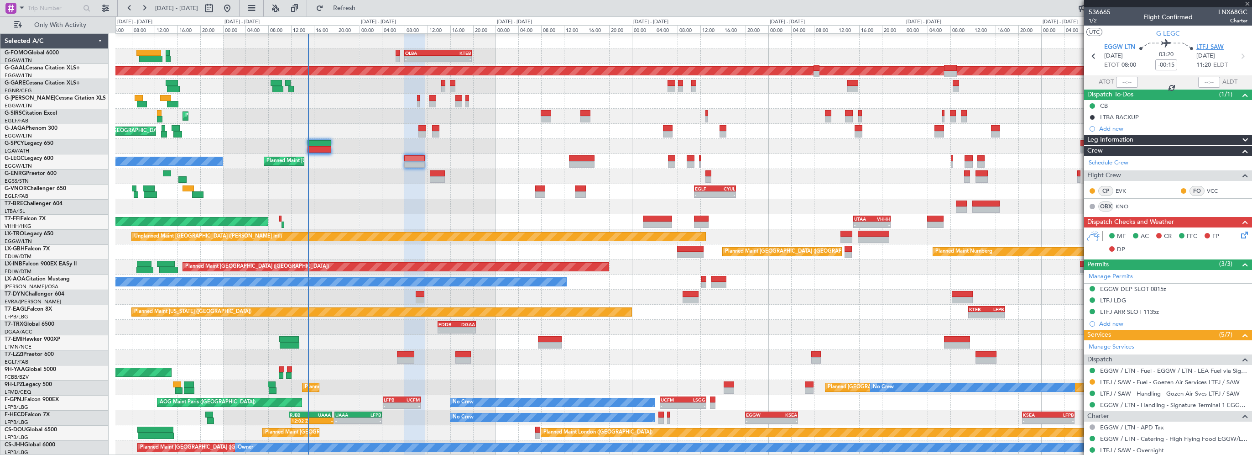
type input "-00:10"
type input "5"
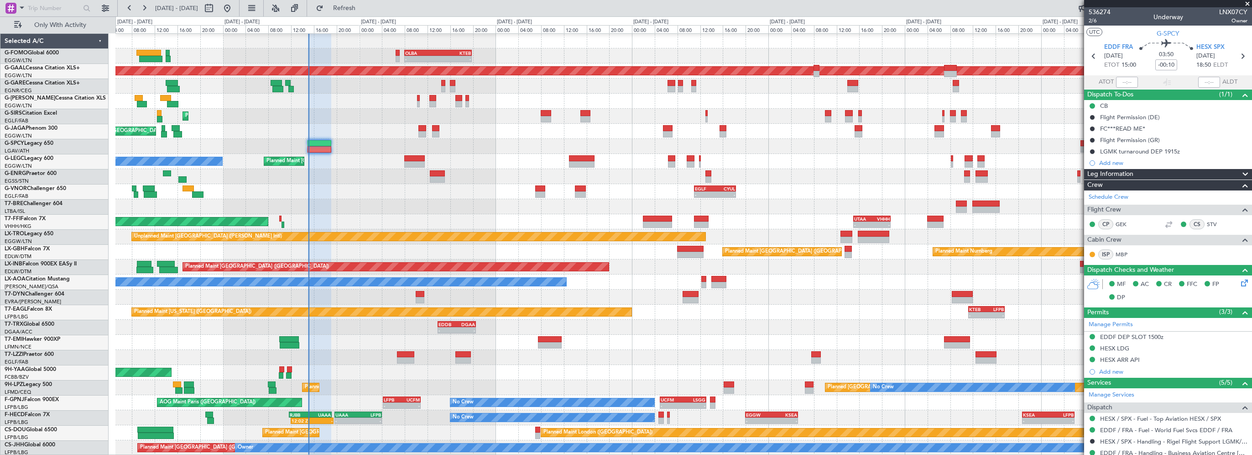
drag, startPoint x: 1248, startPoint y: 3, endPoint x: 324, endPoint y: 35, distance: 924.2
click at [1248, 3] on span at bounding box center [1247, 4] width 9 height 8
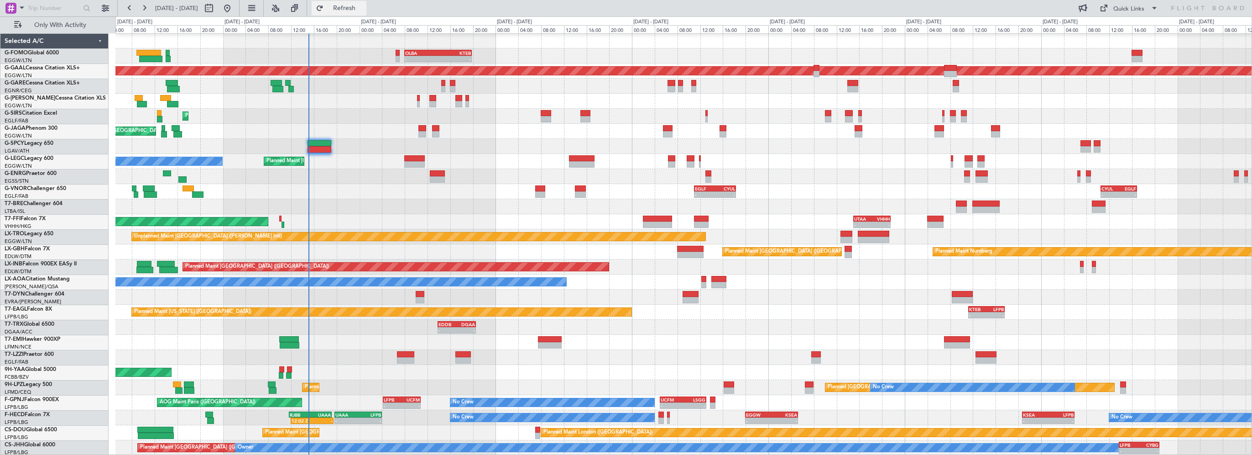
click at [364, 5] on span "Refresh" at bounding box center [344, 8] width 38 height 6
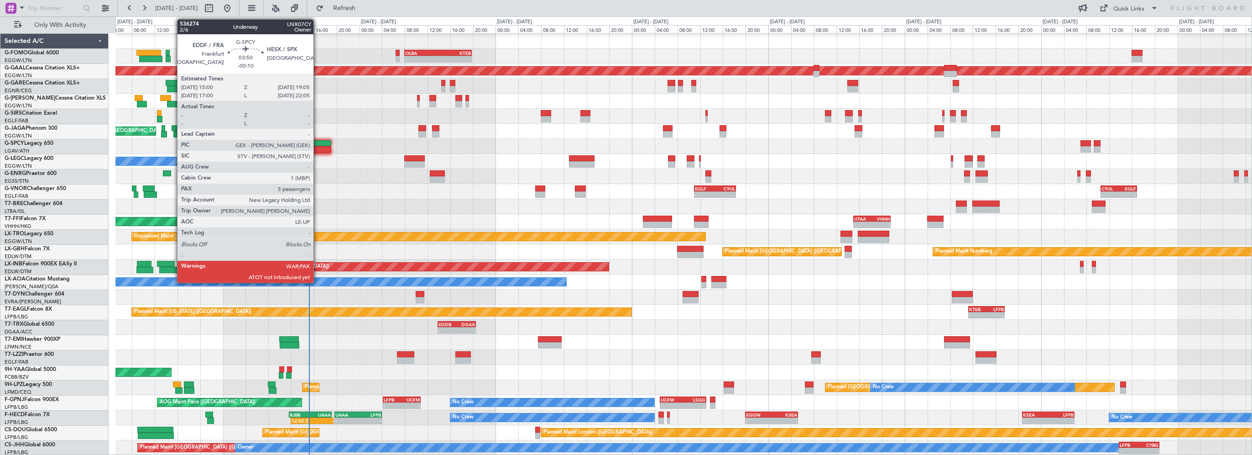
click at [316, 141] on div at bounding box center [319, 143] width 23 height 6
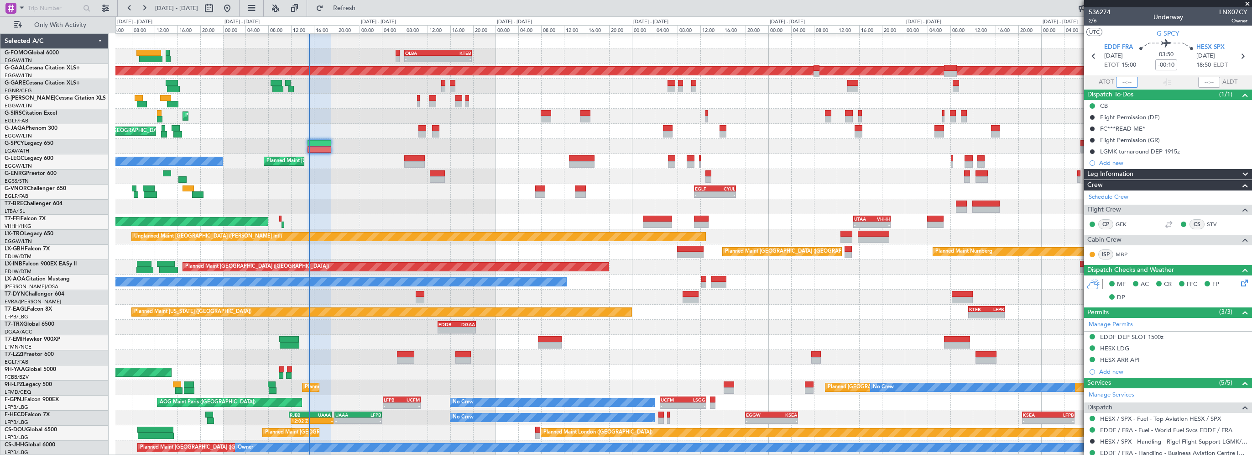
click at [1126, 85] on input "text" at bounding box center [1127, 82] width 22 height 11
type input "15:06"
